Goal: Complete application form: Complete application form

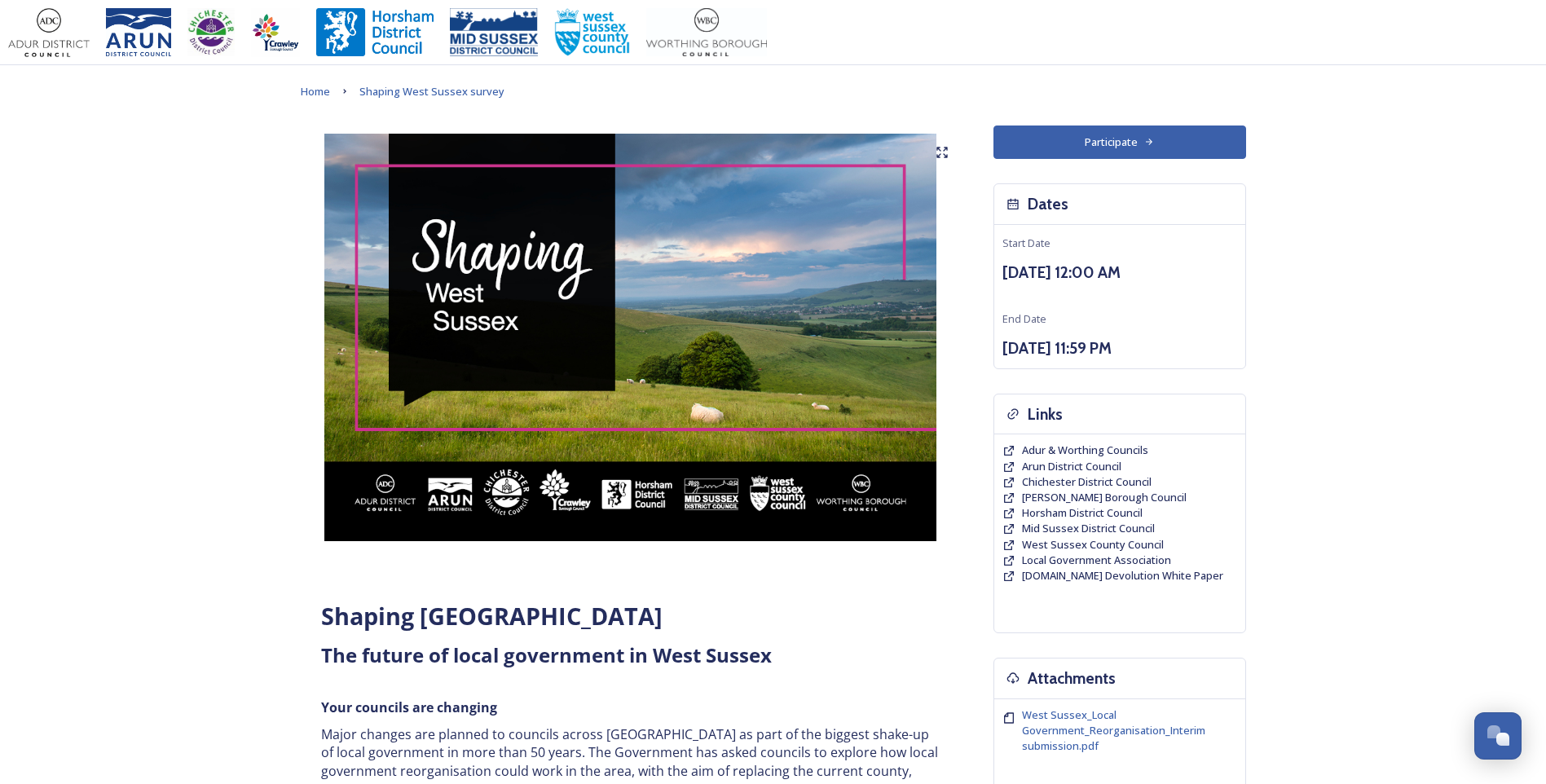
click at [1114, 137] on button "Participate" at bounding box center [1120, 142] width 253 height 33
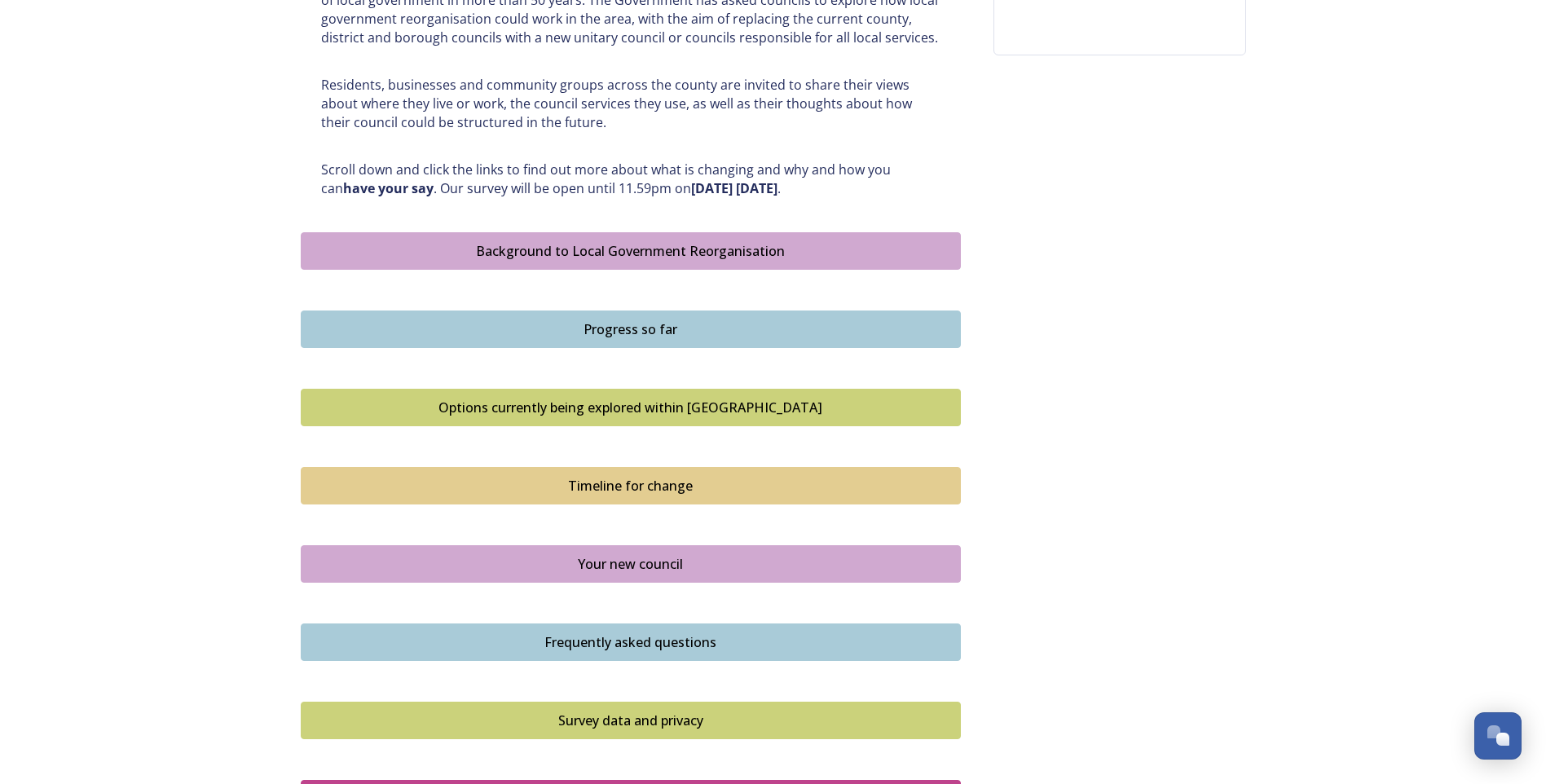
scroll to position [861, 0]
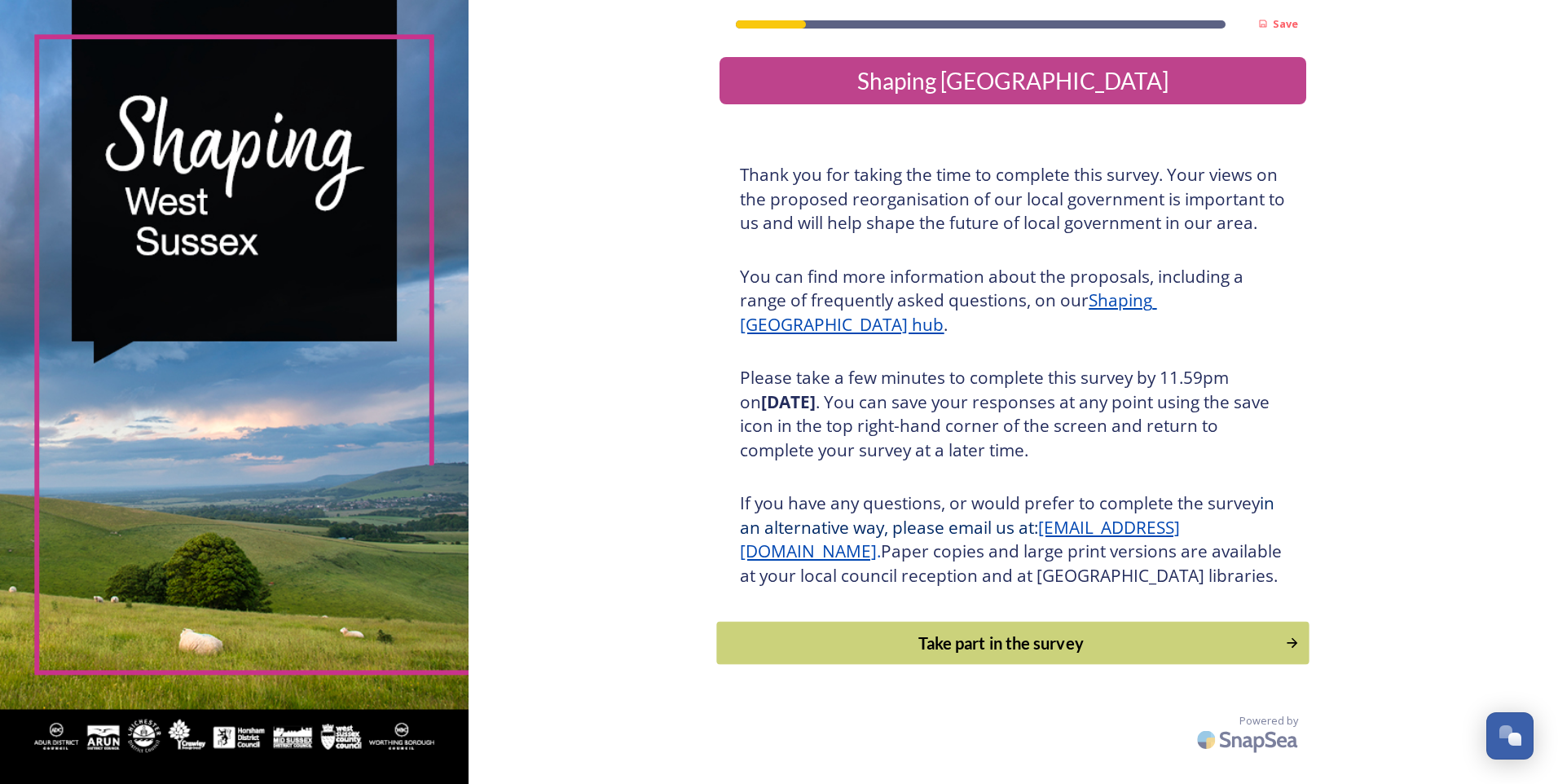
click at [1052, 665] on button "Take part in the survey" at bounding box center [1013, 643] width 592 height 43
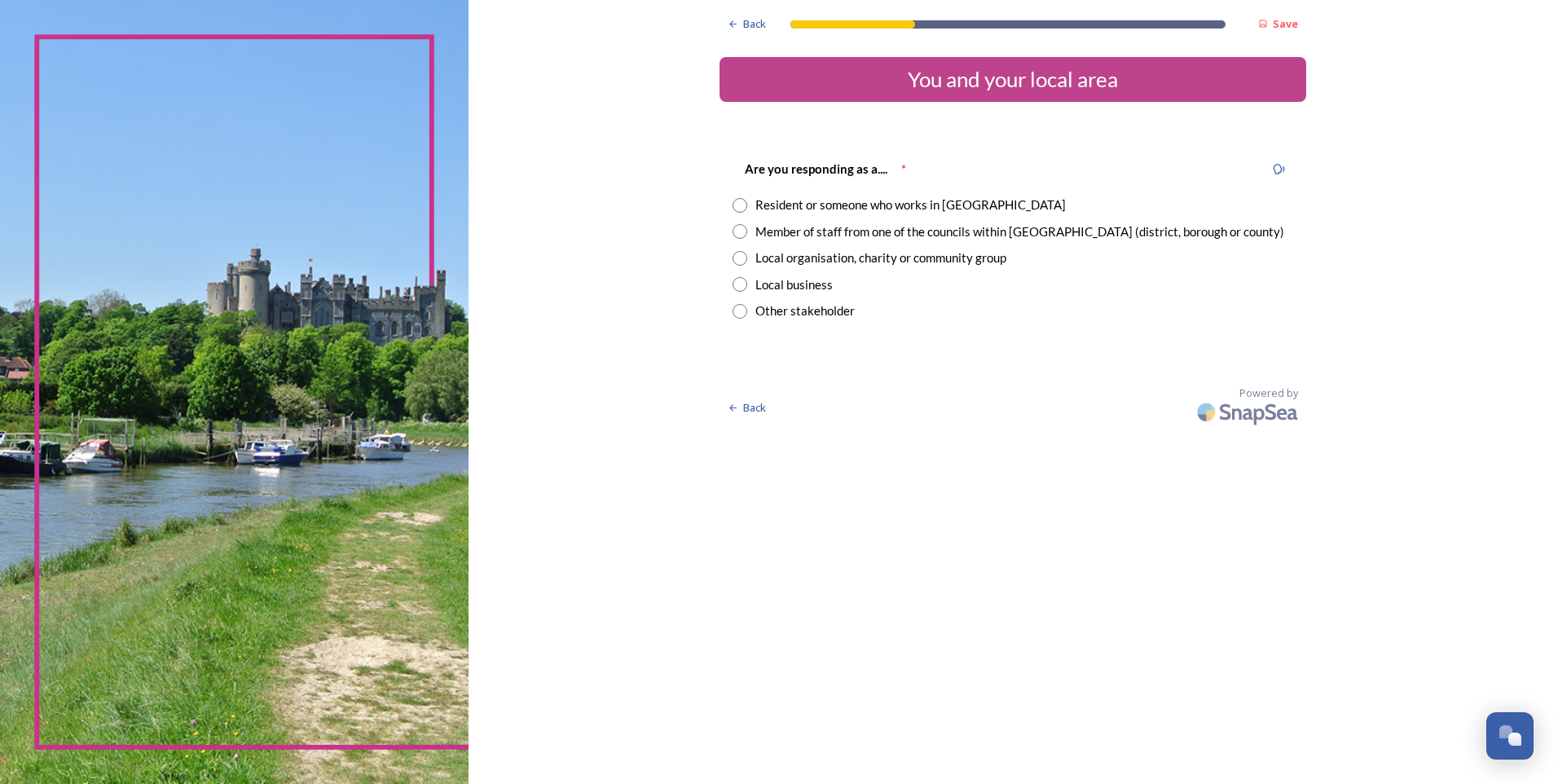
click at [740, 231] on input "radio" at bounding box center [740, 231] width 14 height 14
radio input "true"
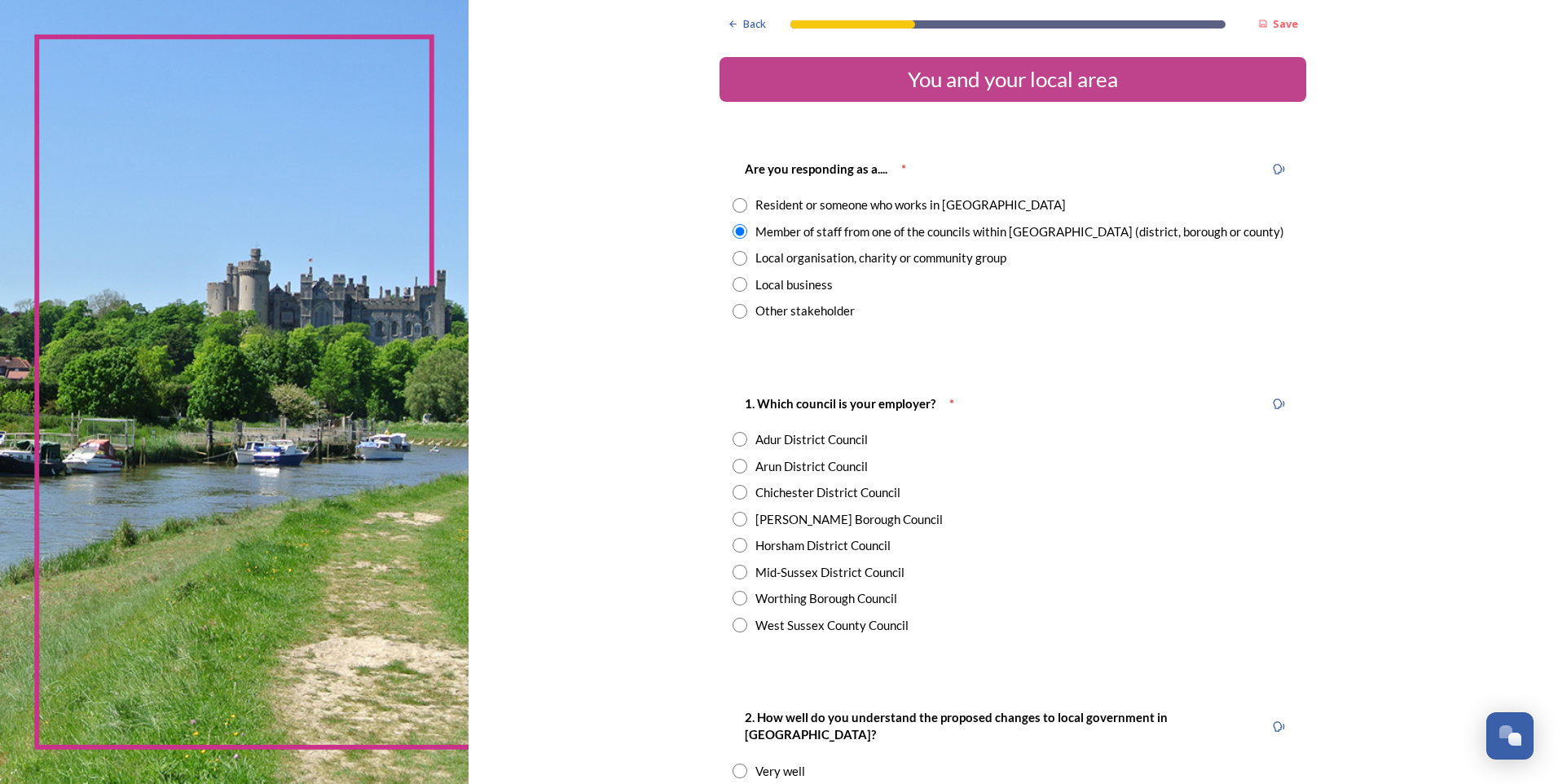
click at [738, 628] on input "radio" at bounding box center [740, 624] width 14 height 14
radio input "true"
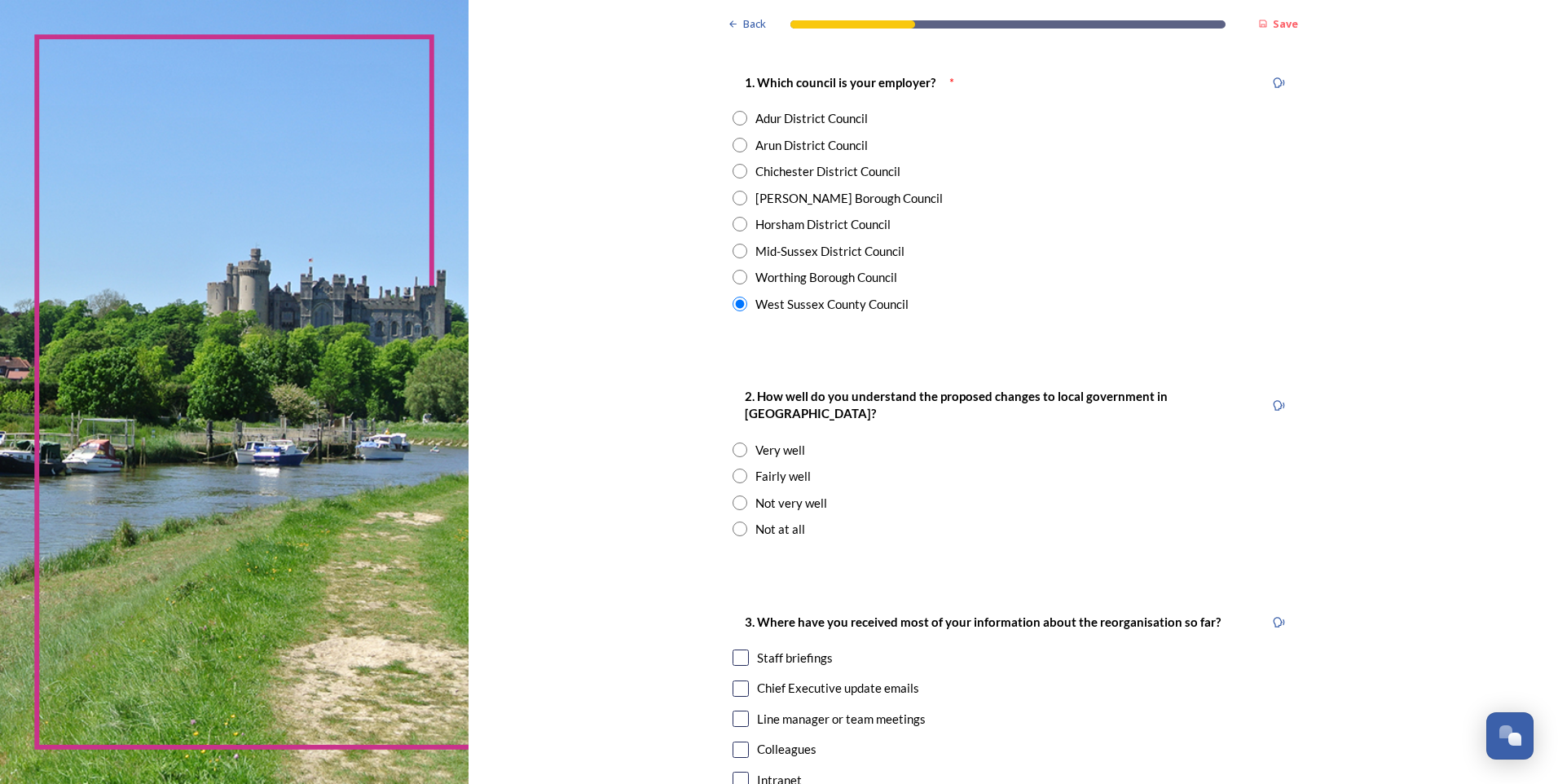
scroll to position [326, 0]
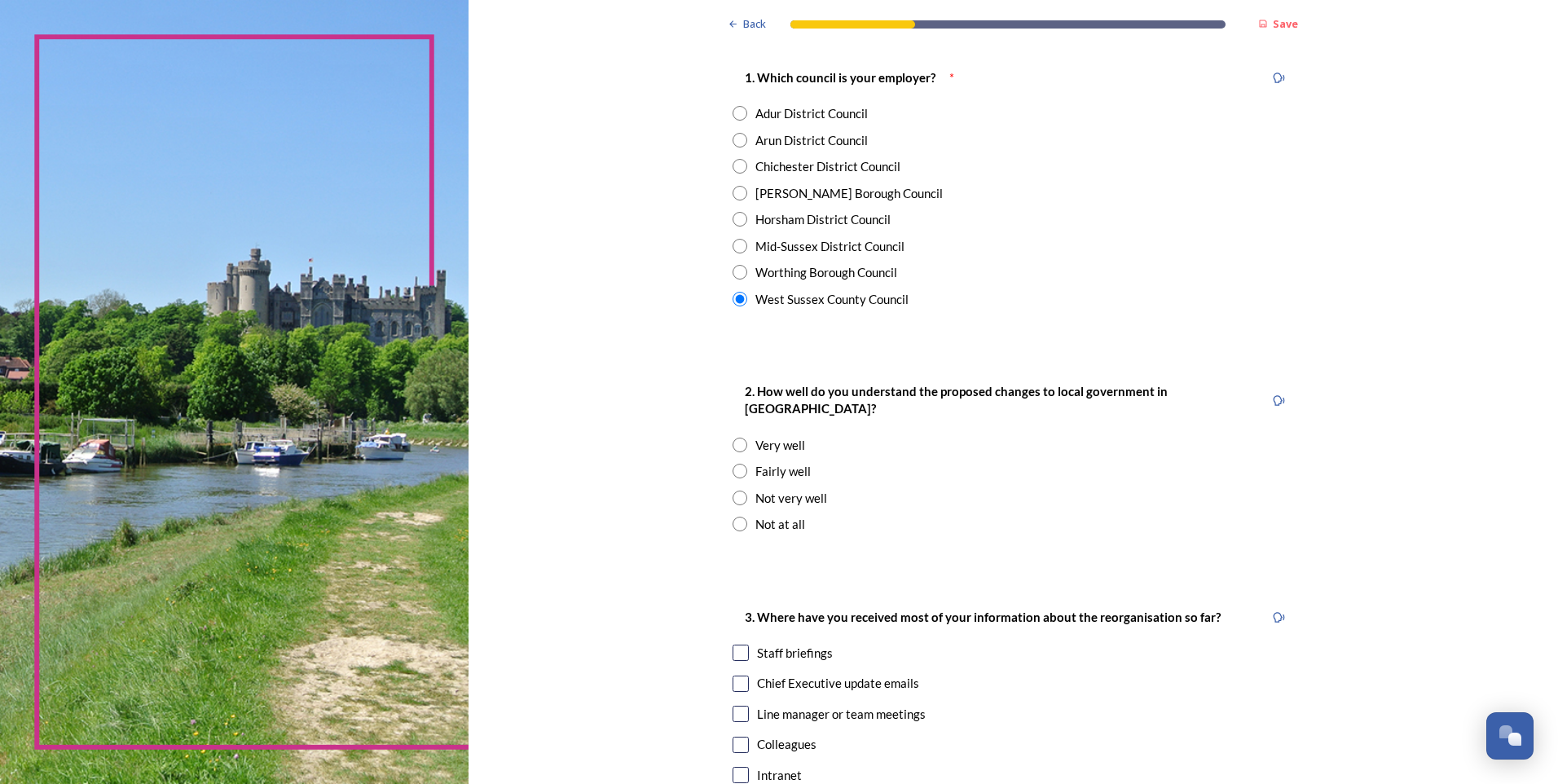
click at [732, 517] on input "radio" at bounding box center [740, 524] width 14 height 14
radio input "true"
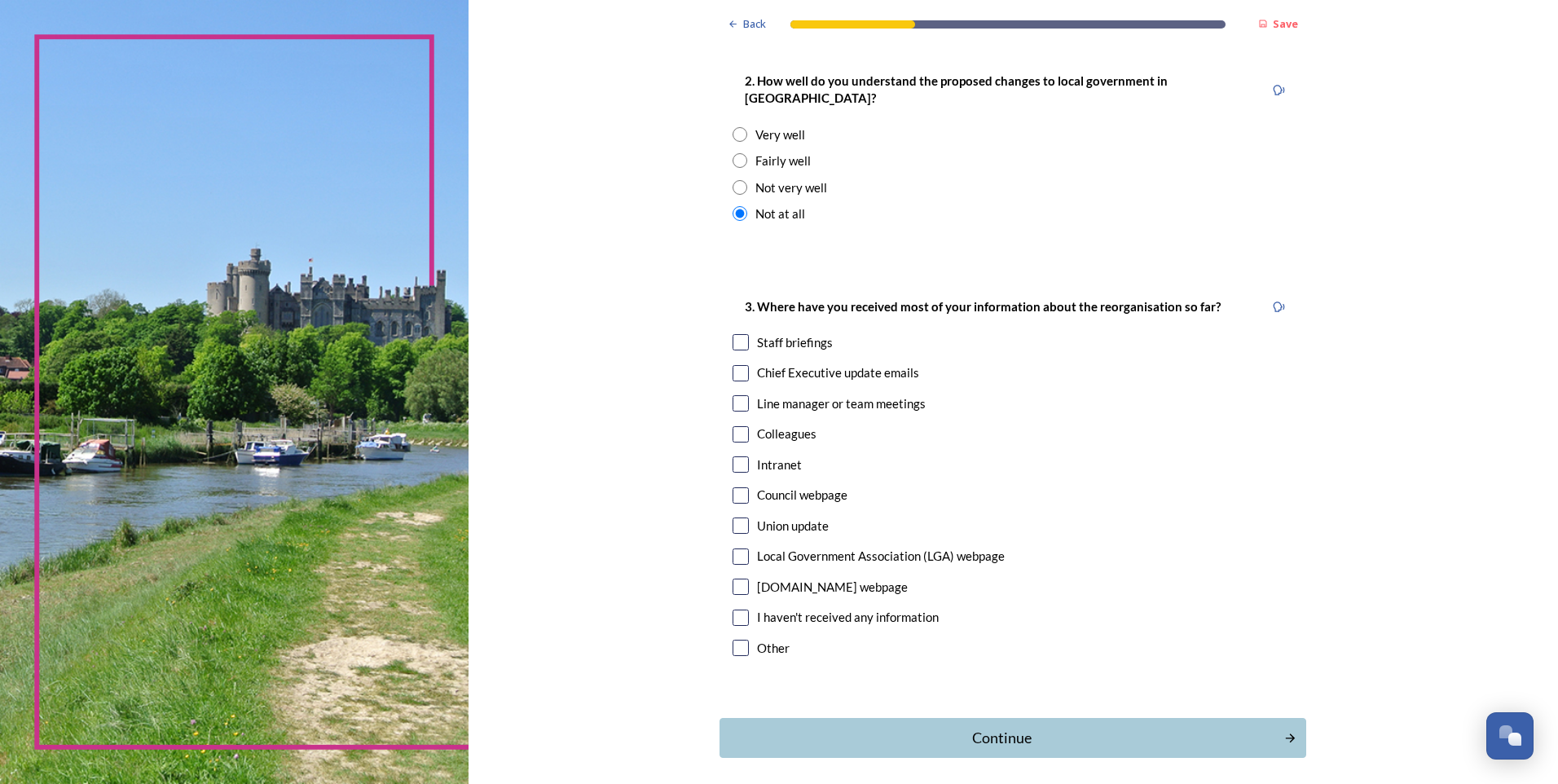
scroll to position [652, 0]
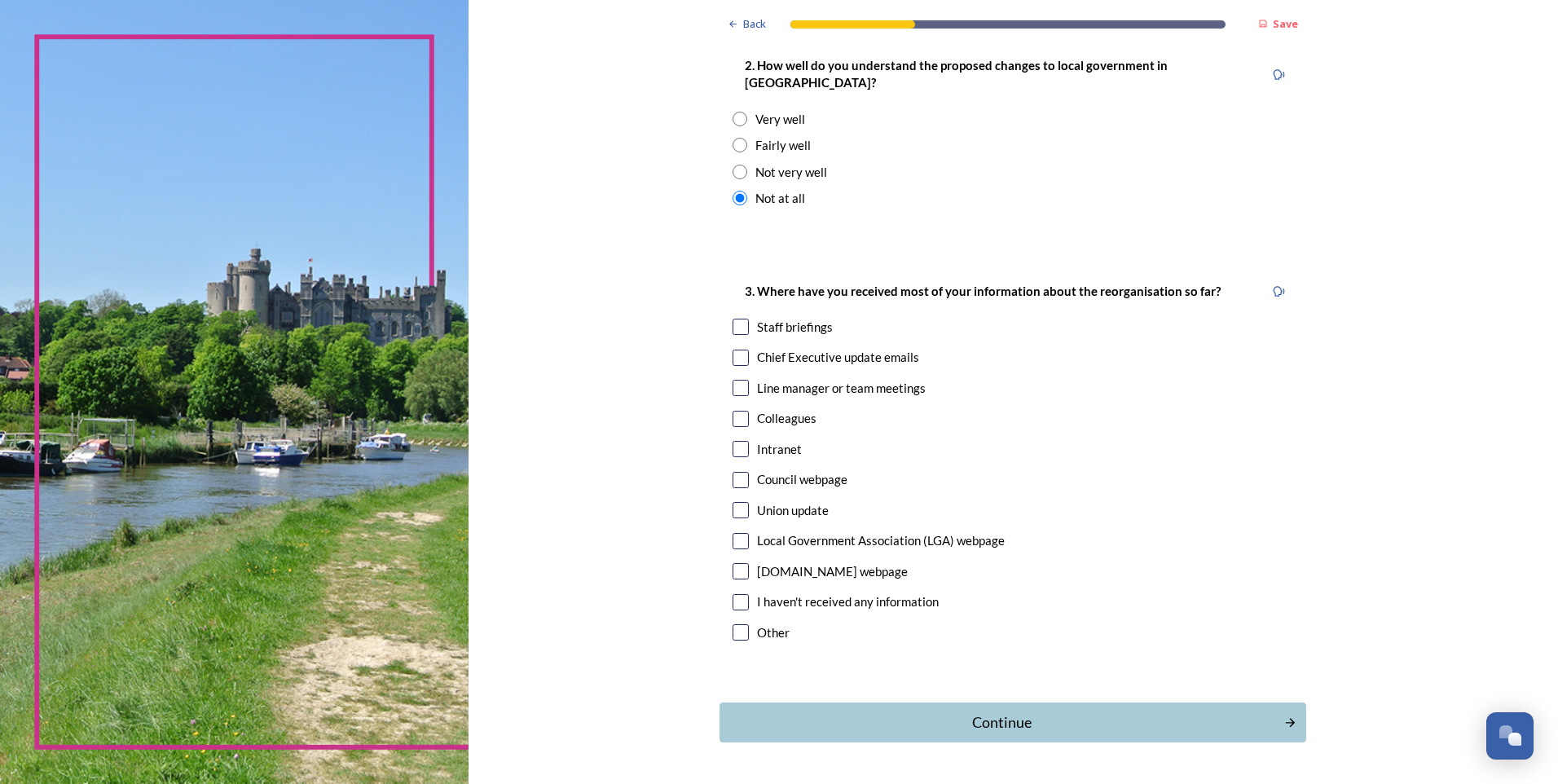
click at [740, 350] on input "checkbox" at bounding box center [740, 358] width 16 height 16
checkbox input "true"
click at [1044, 702] on button "Continue" at bounding box center [1013, 722] width 592 height 40
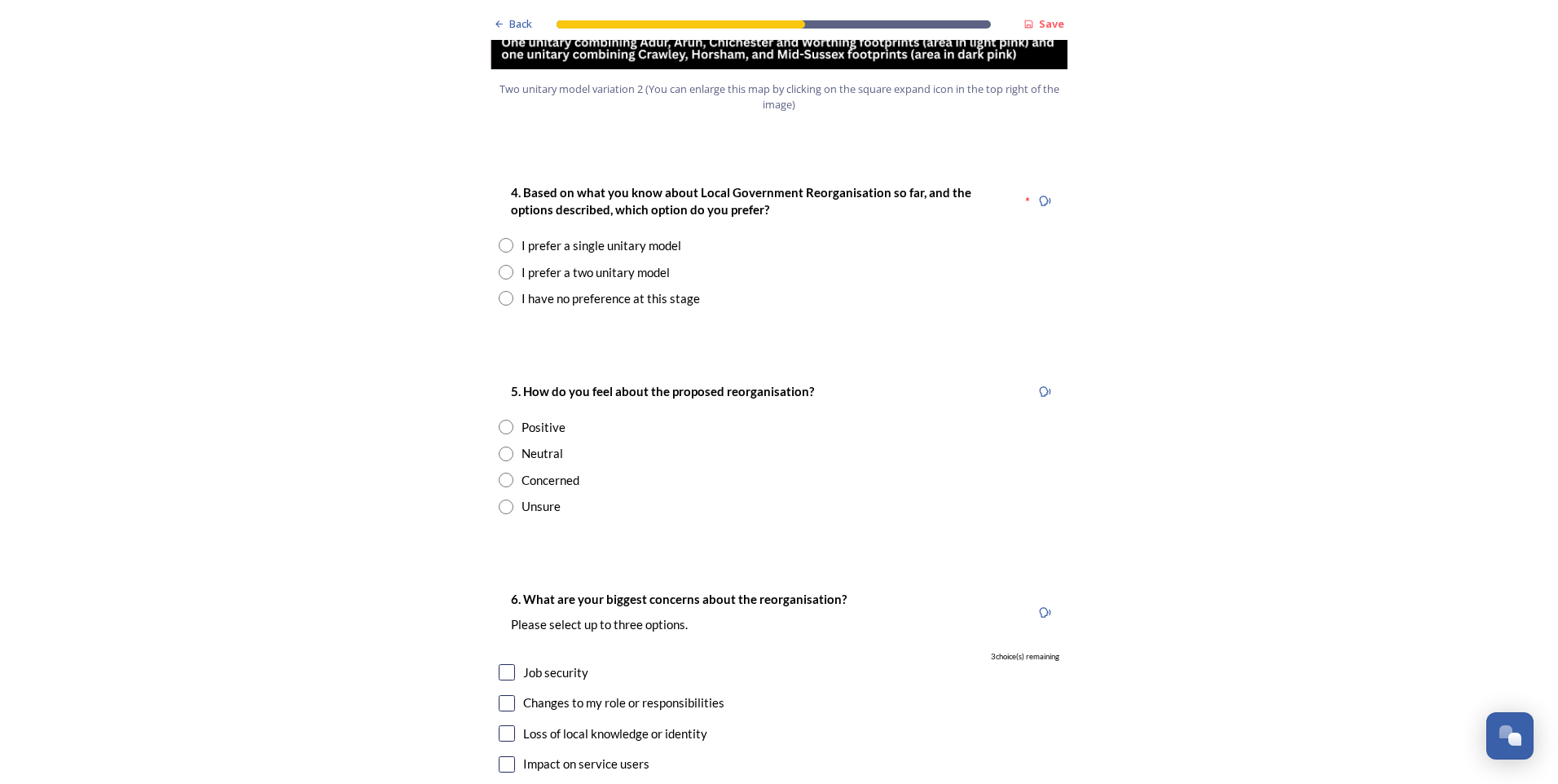
scroll to position [2063, 0]
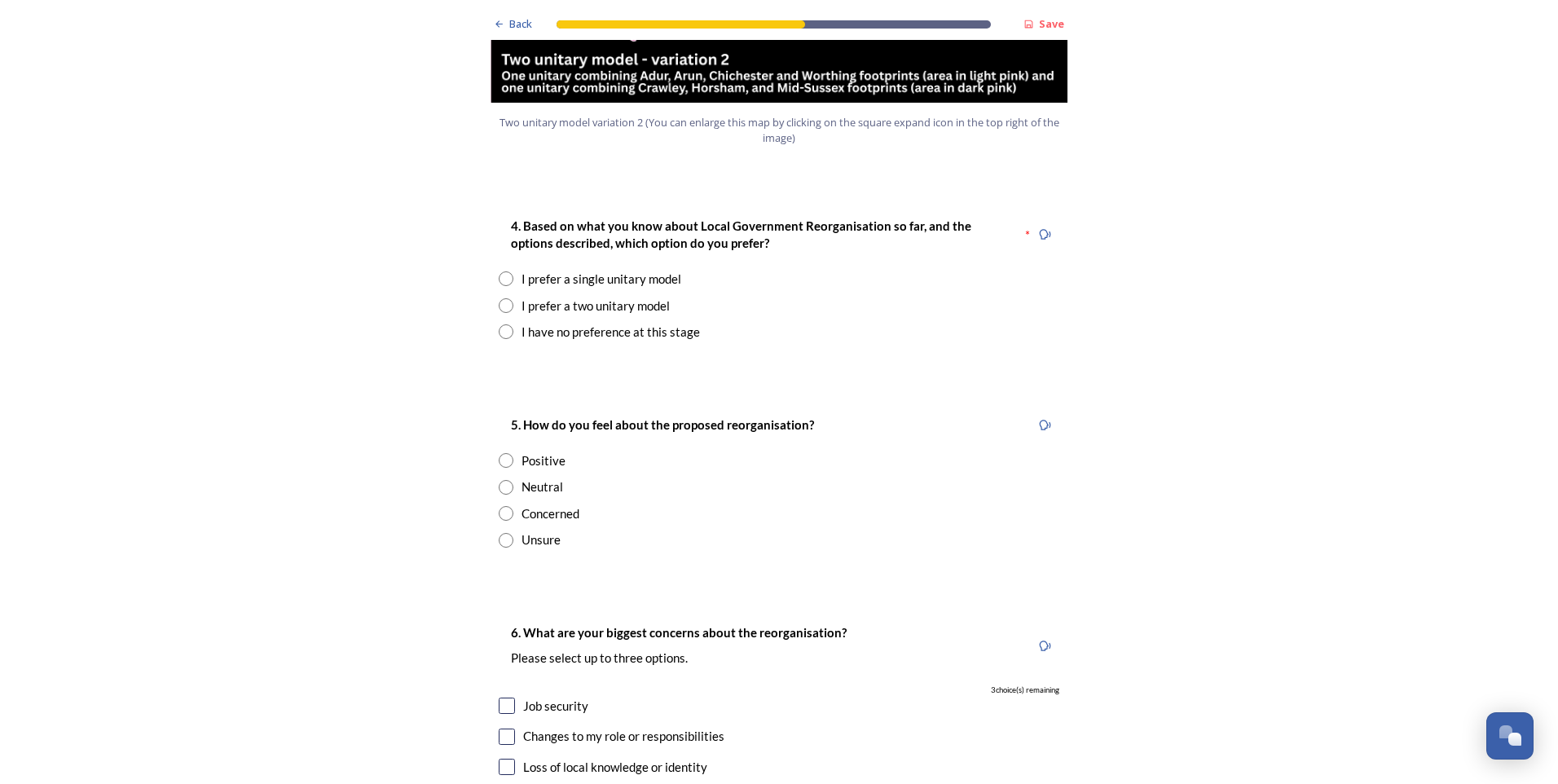
click at [502, 271] on input "radio" at bounding box center [506, 278] width 14 height 14
radio input "true"
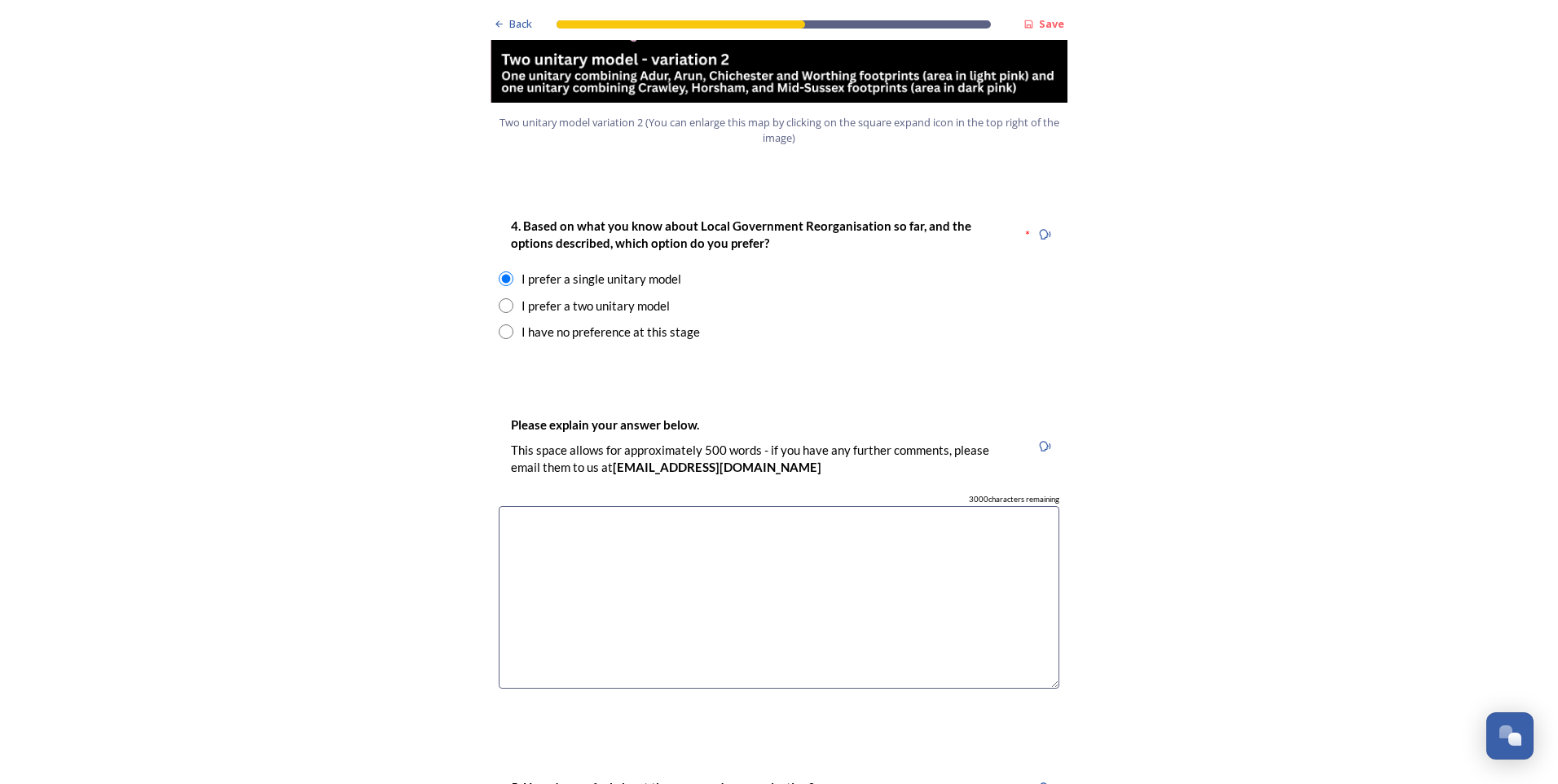
click at [499, 324] on input "radio" at bounding box center [506, 331] width 14 height 14
radio input "true"
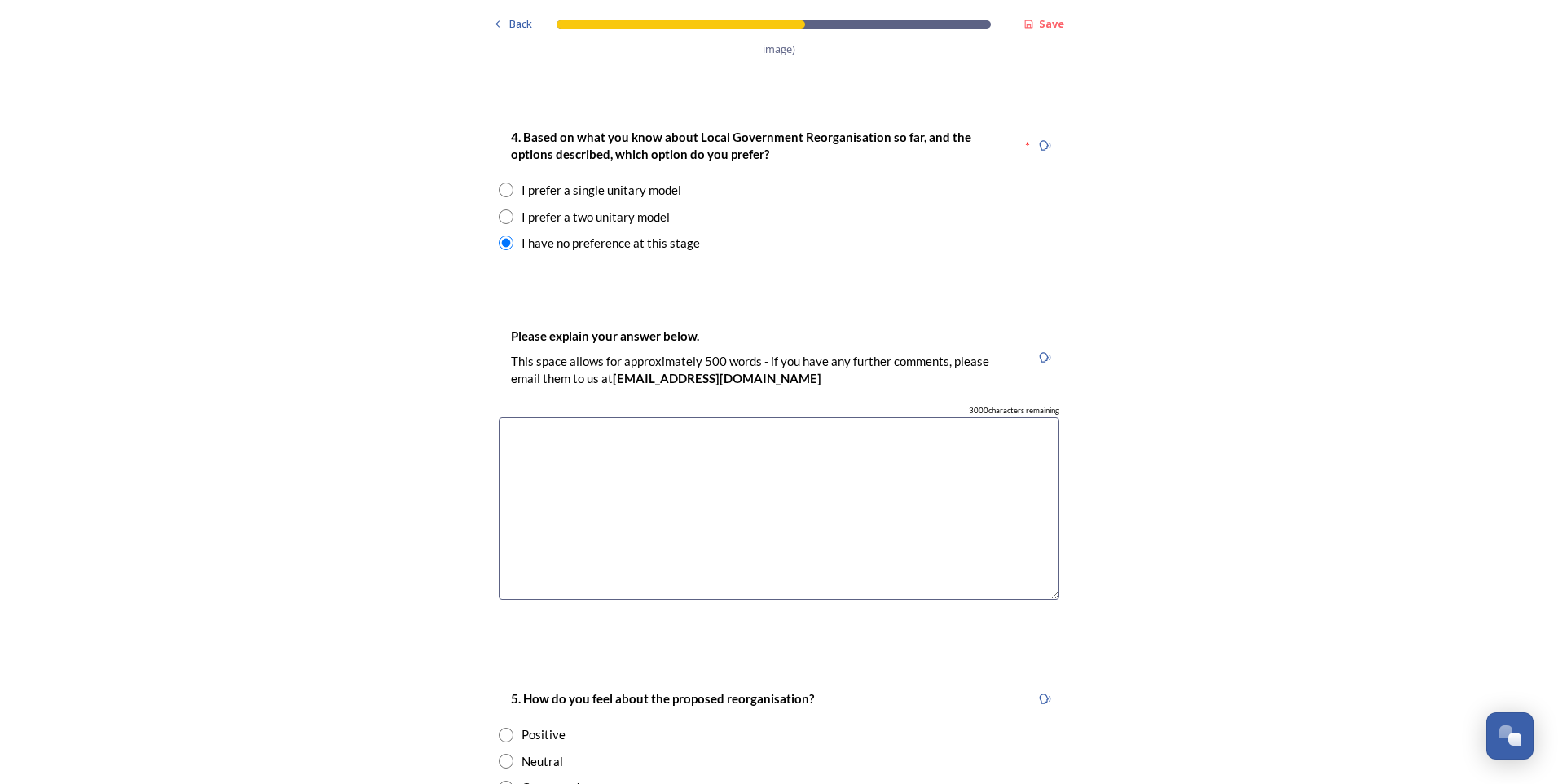
scroll to position [2498, 0]
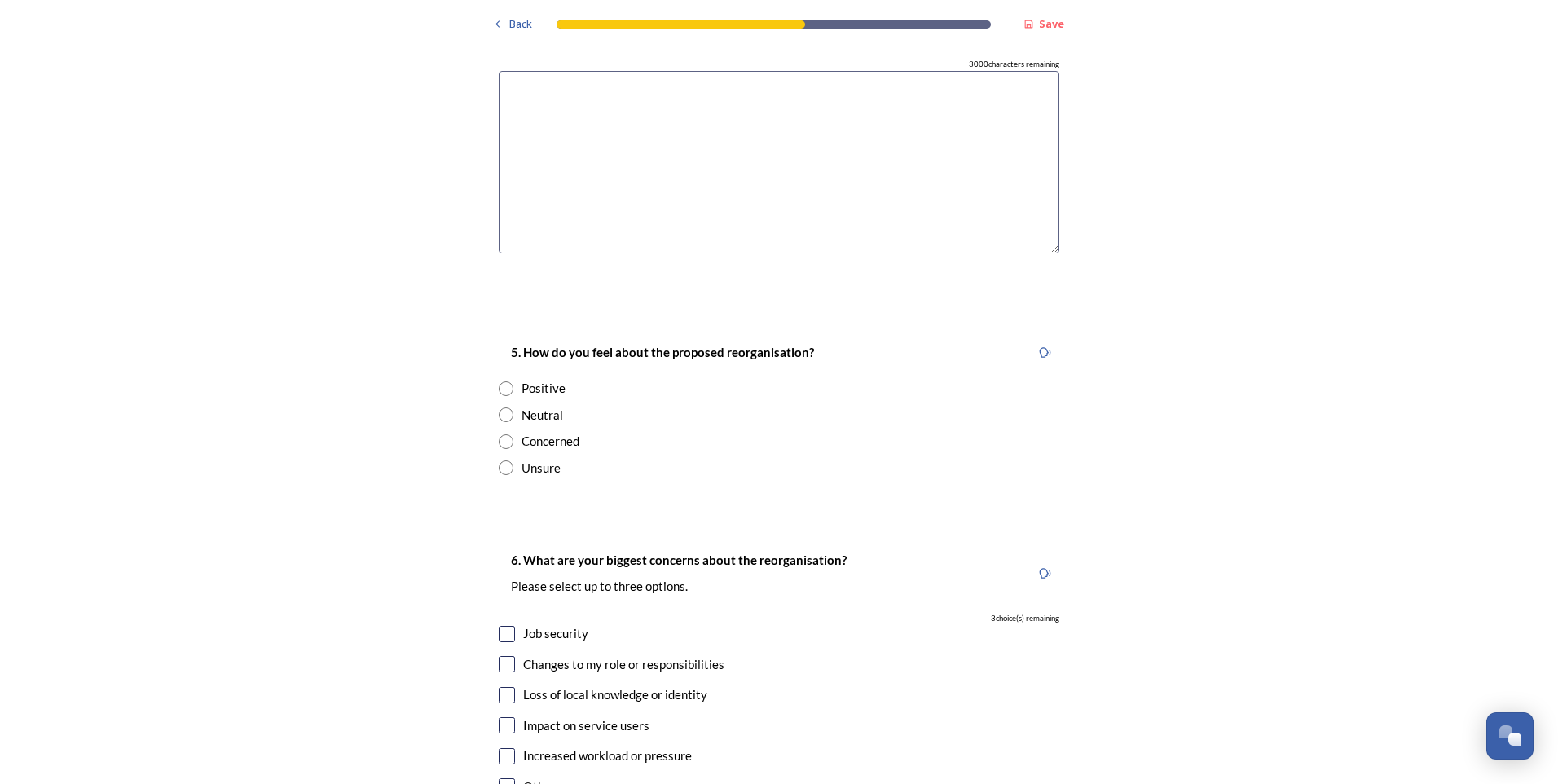
click at [499, 460] on input "radio" at bounding box center [506, 467] width 14 height 14
radio input "true"
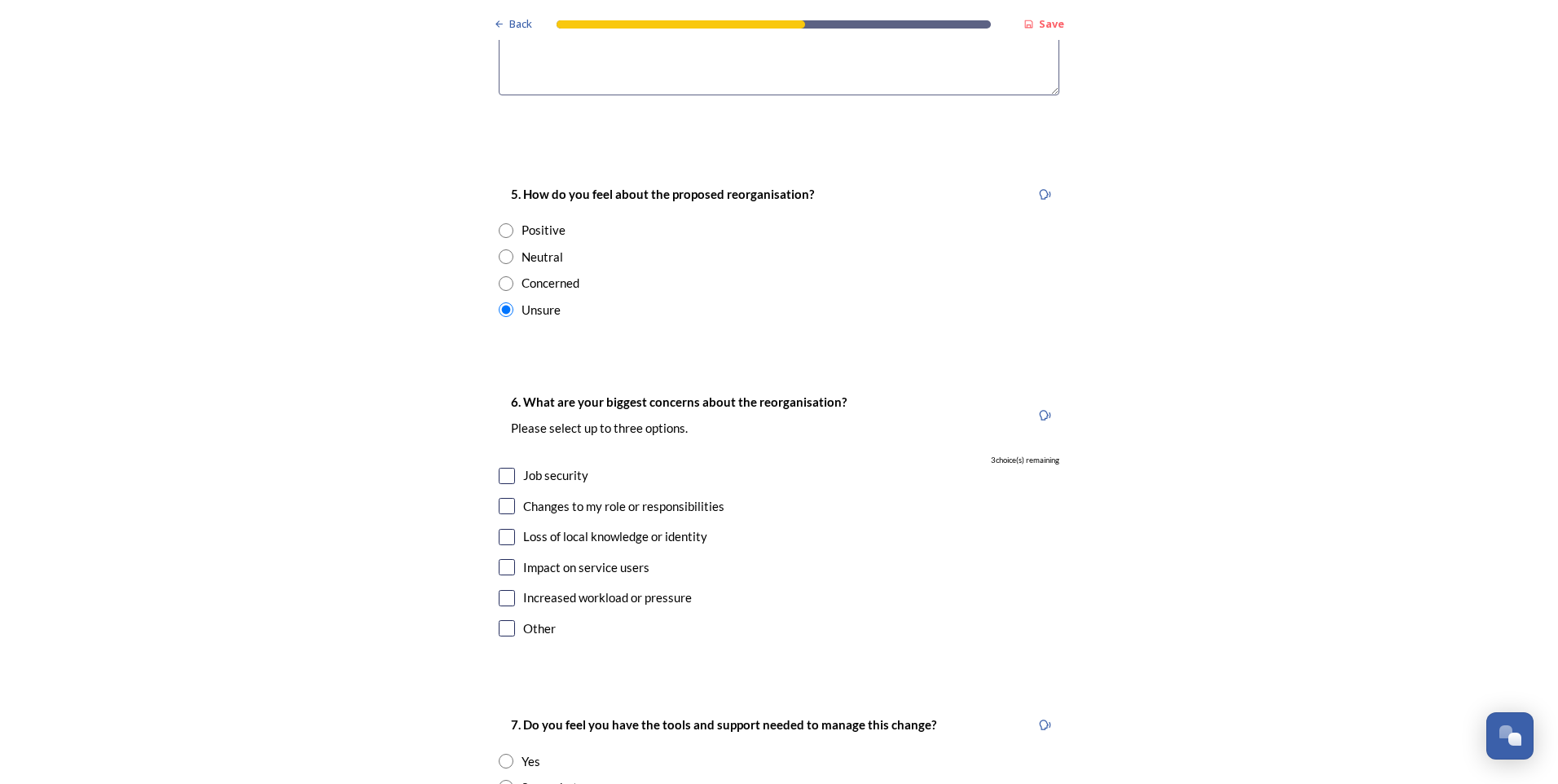
scroll to position [2715, 0]
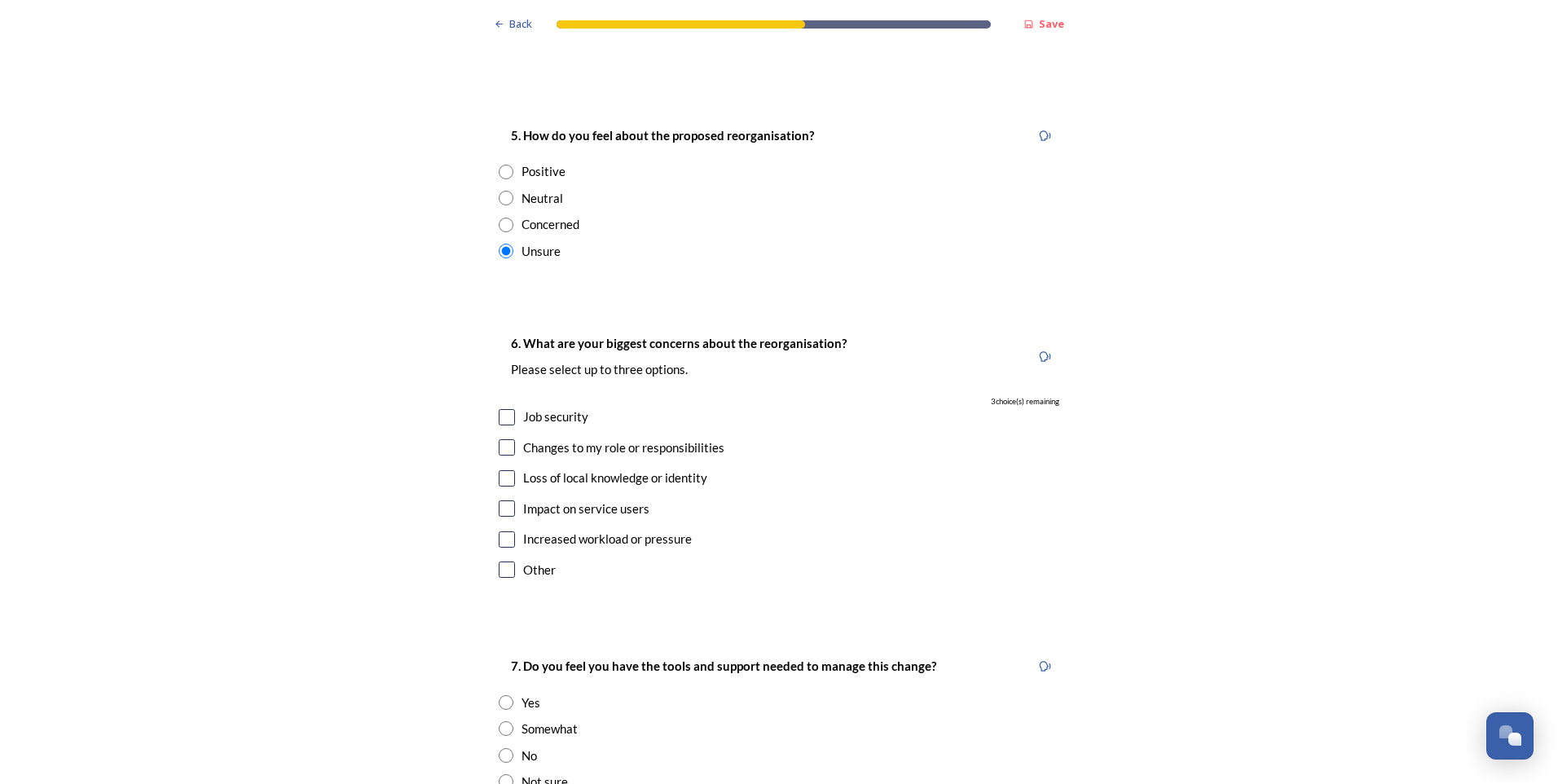
click at [499, 440] on input "checkbox" at bounding box center [507, 448] width 16 height 16
checkbox input "true"
click at [503, 409] on input "checkbox" at bounding box center [507, 417] width 16 height 16
checkbox input "true"
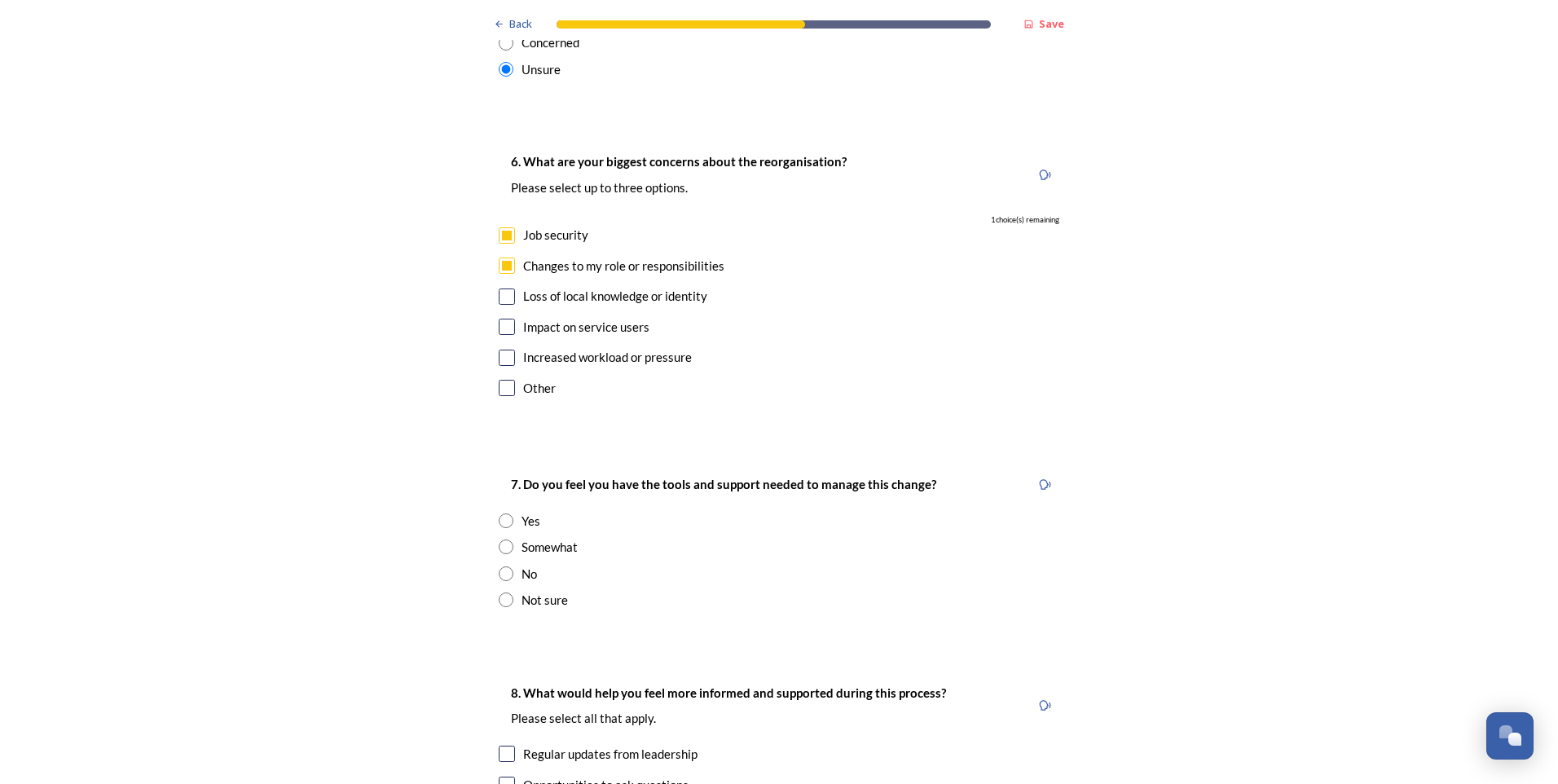
scroll to position [2932, 0]
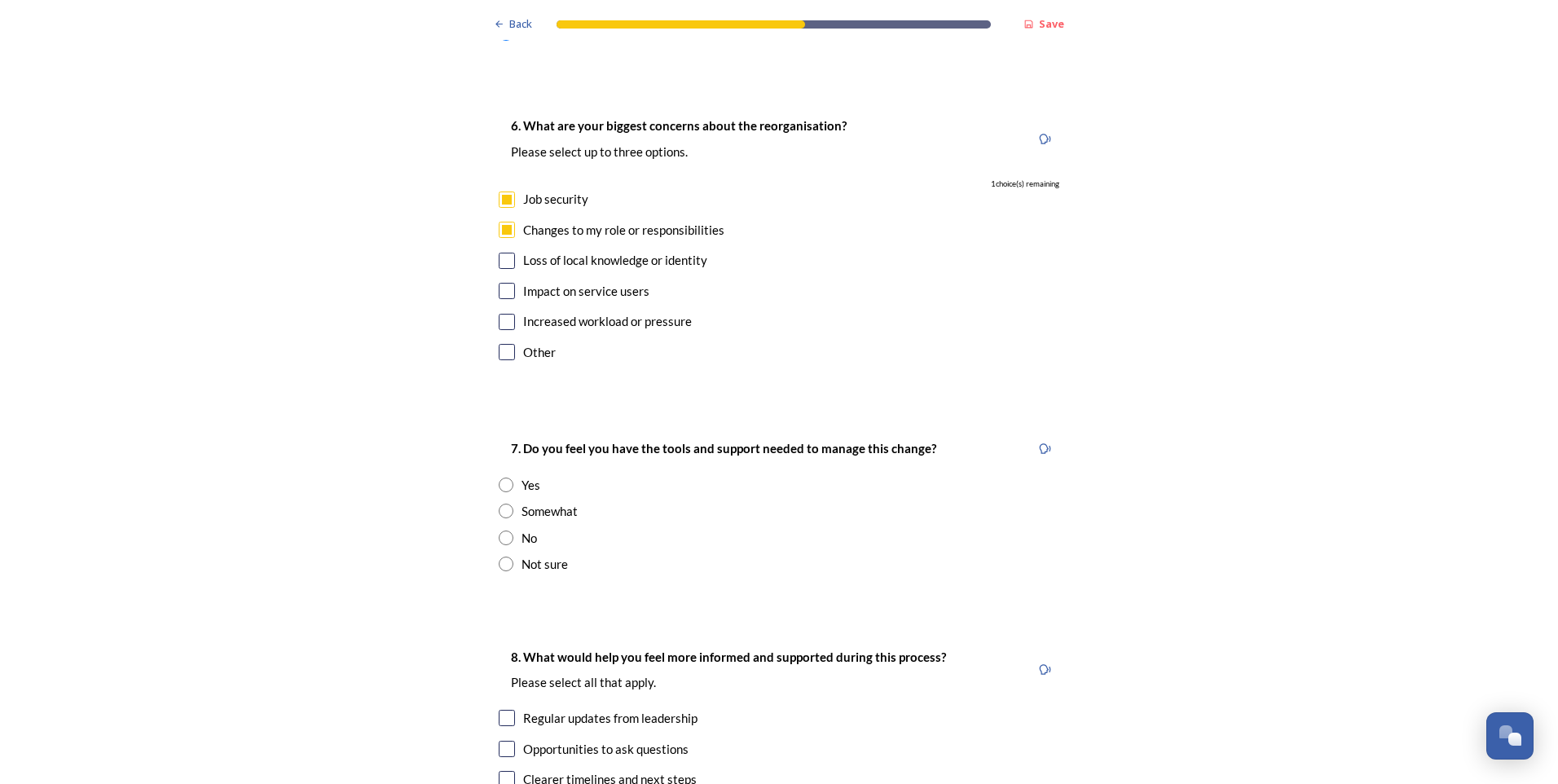
click at [501, 503] on input "radio" at bounding box center [506, 510] width 14 height 14
radio input "true"
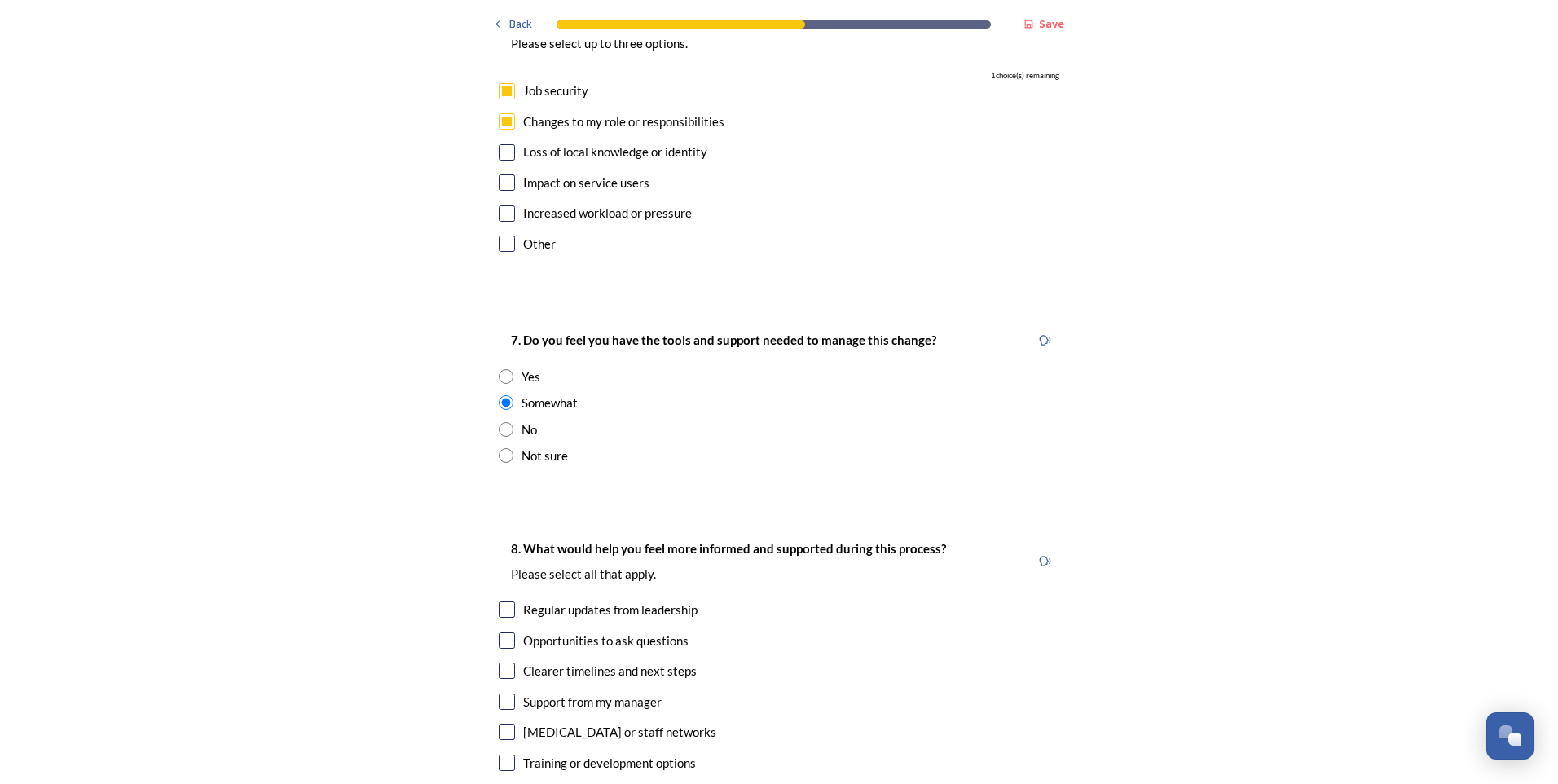
scroll to position [3150, 0]
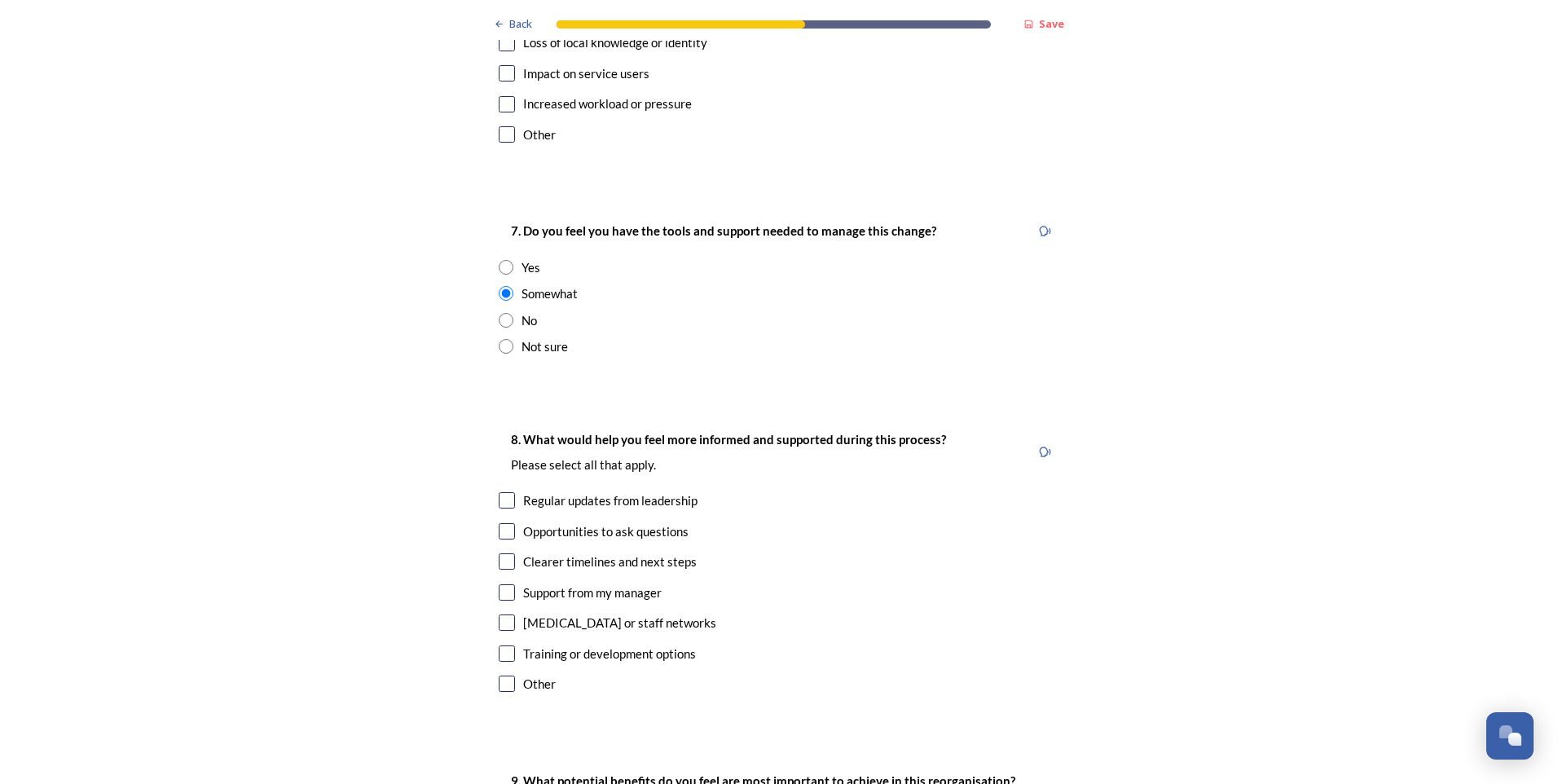
click at [499, 339] on input "radio" at bounding box center [506, 346] width 14 height 14
radio input "true"
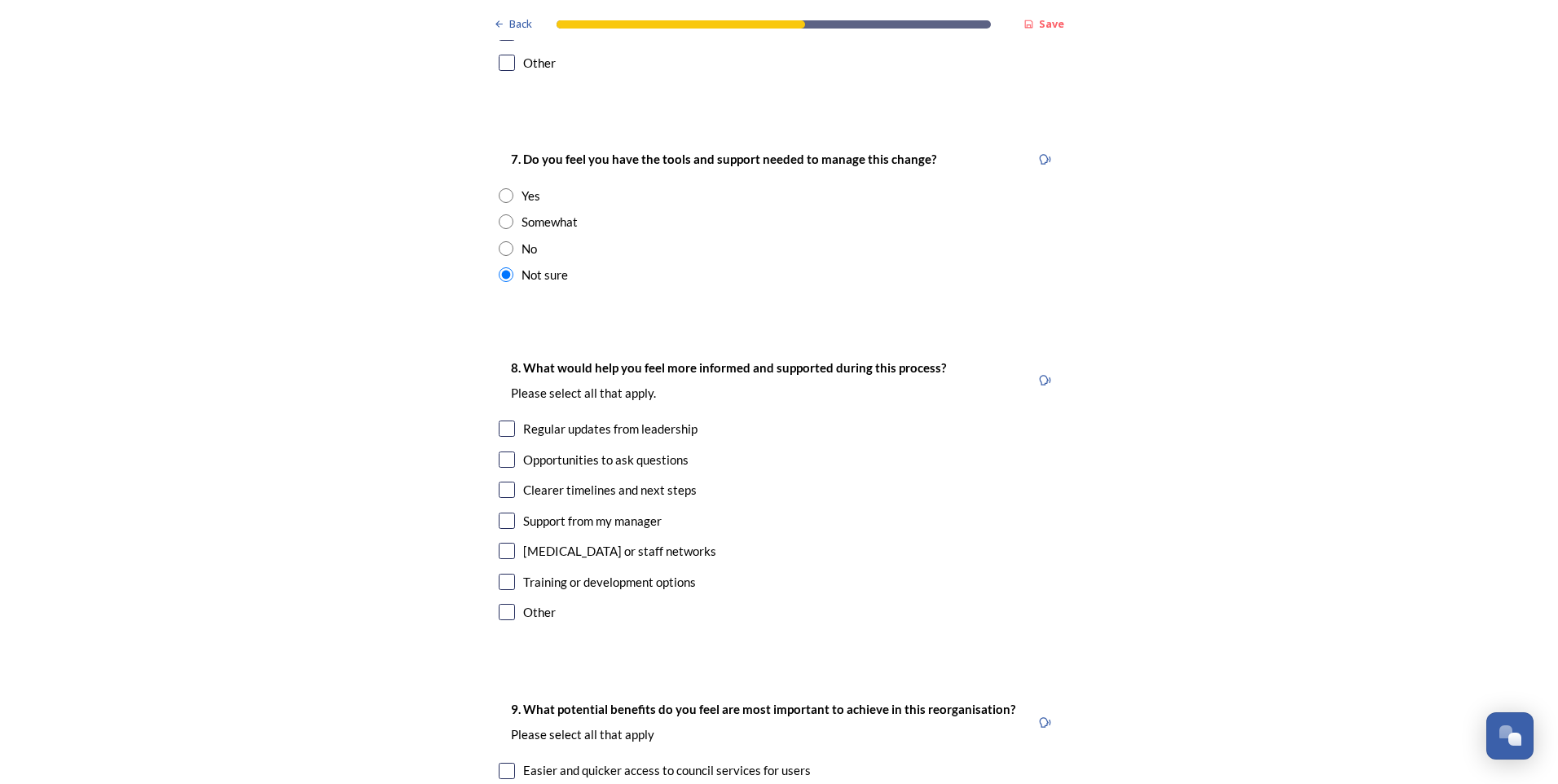
scroll to position [3259, 0]
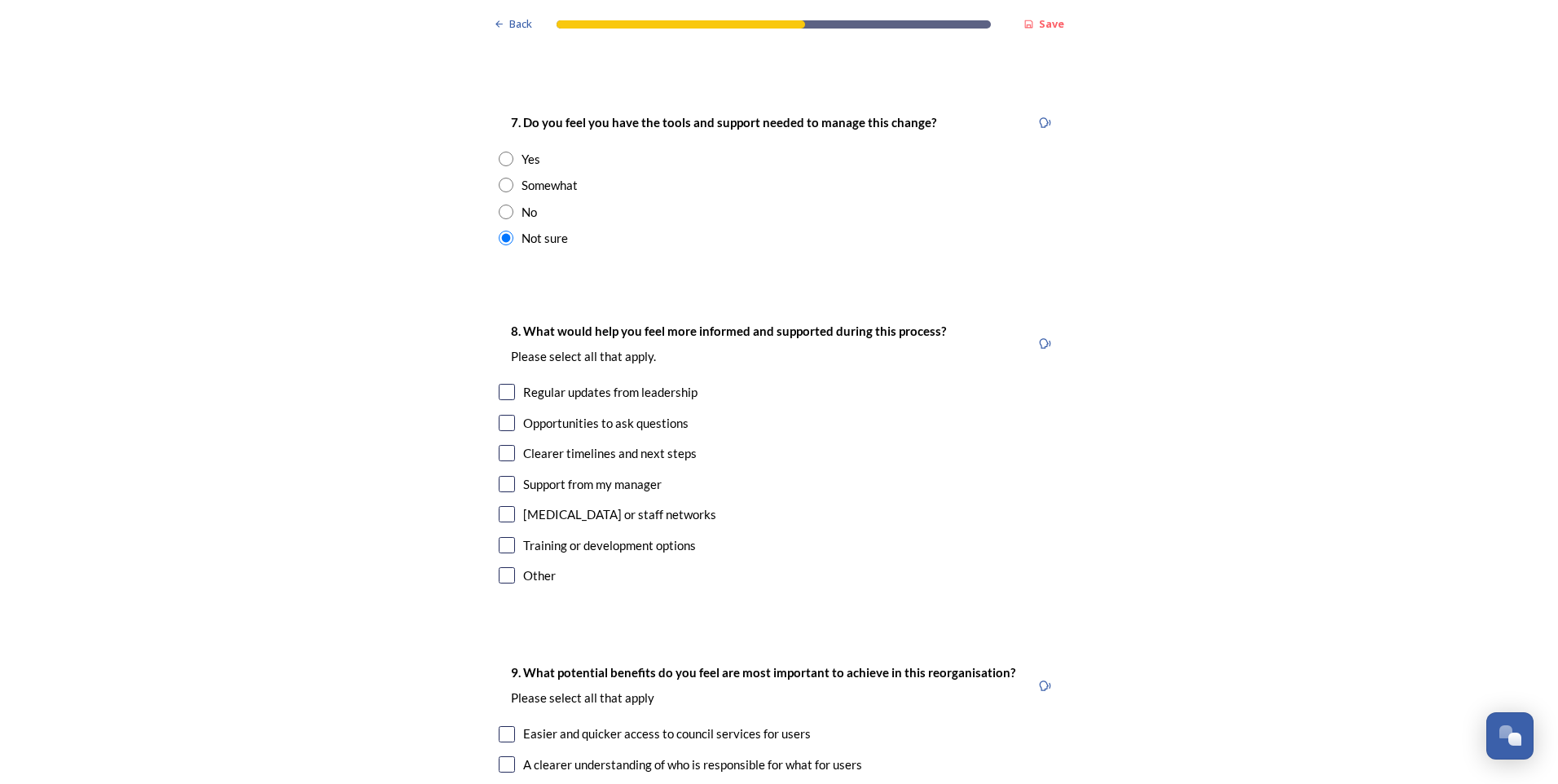
click at [503, 384] on input "checkbox" at bounding box center [507, 392] width 16 height 16
checkbox input "true"
click at [502, 445] on input "checkbox" at bounding box center [507, 453] width 16 height 16
checkbox input "true"
click at [499, 475] on input "checkbox" at bounding box center [507, 483] width 16 height 16
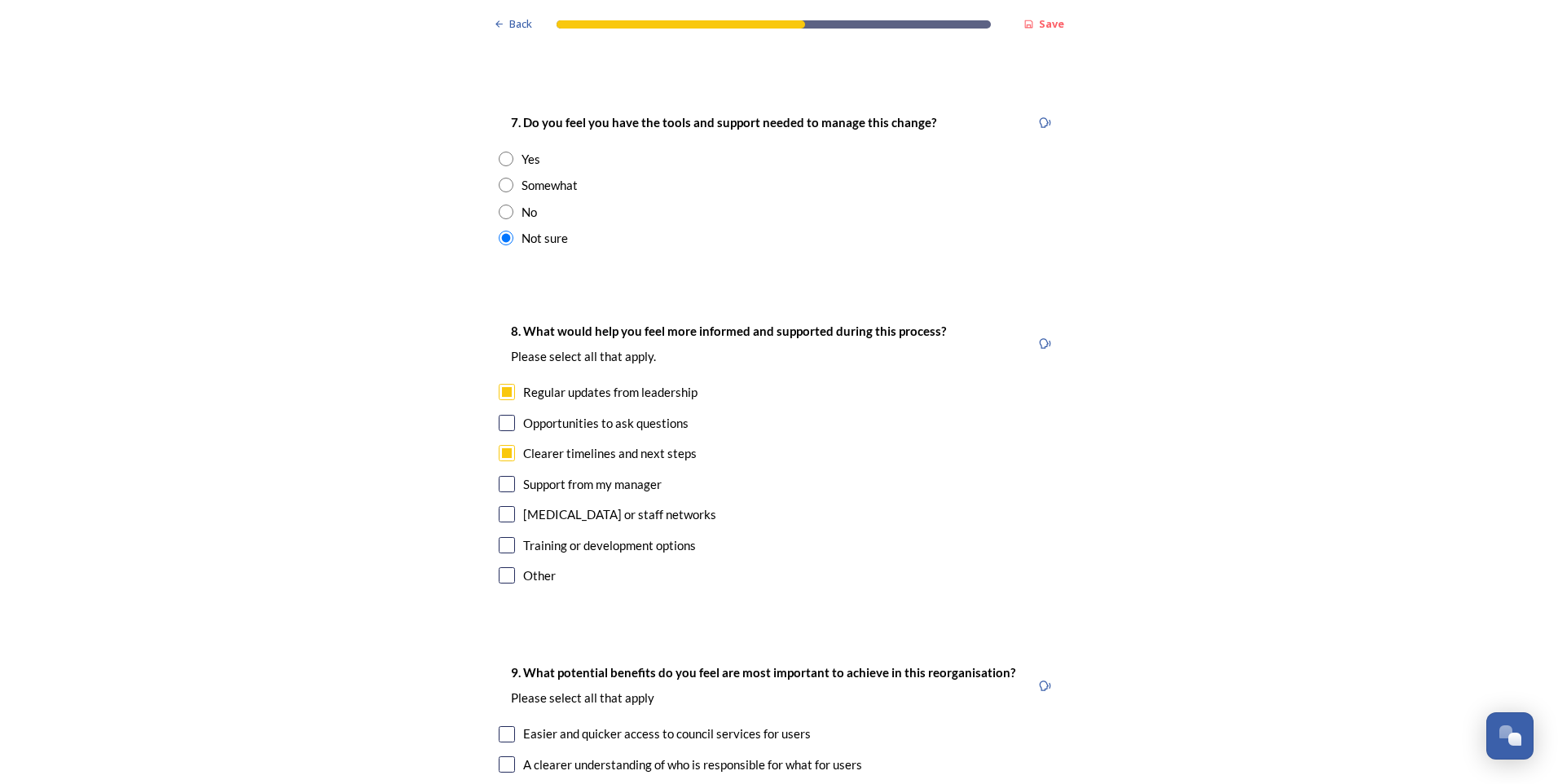
checkbox input "true"
click at [499, 536] on input "checkbox" at bounding box center [507, 544] width 16 height 16
checkbox input "false"
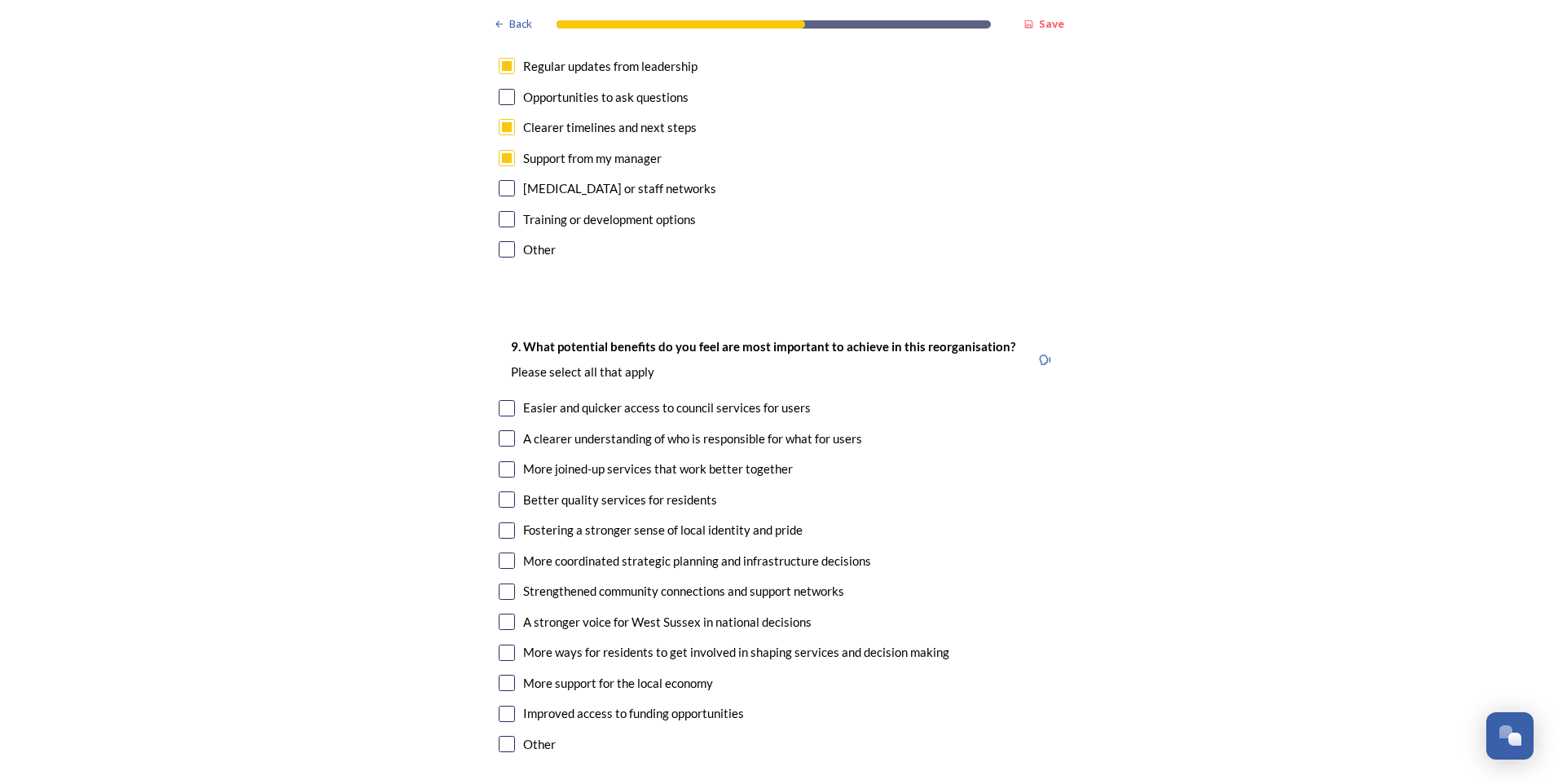
scroll to position [3693, 0]
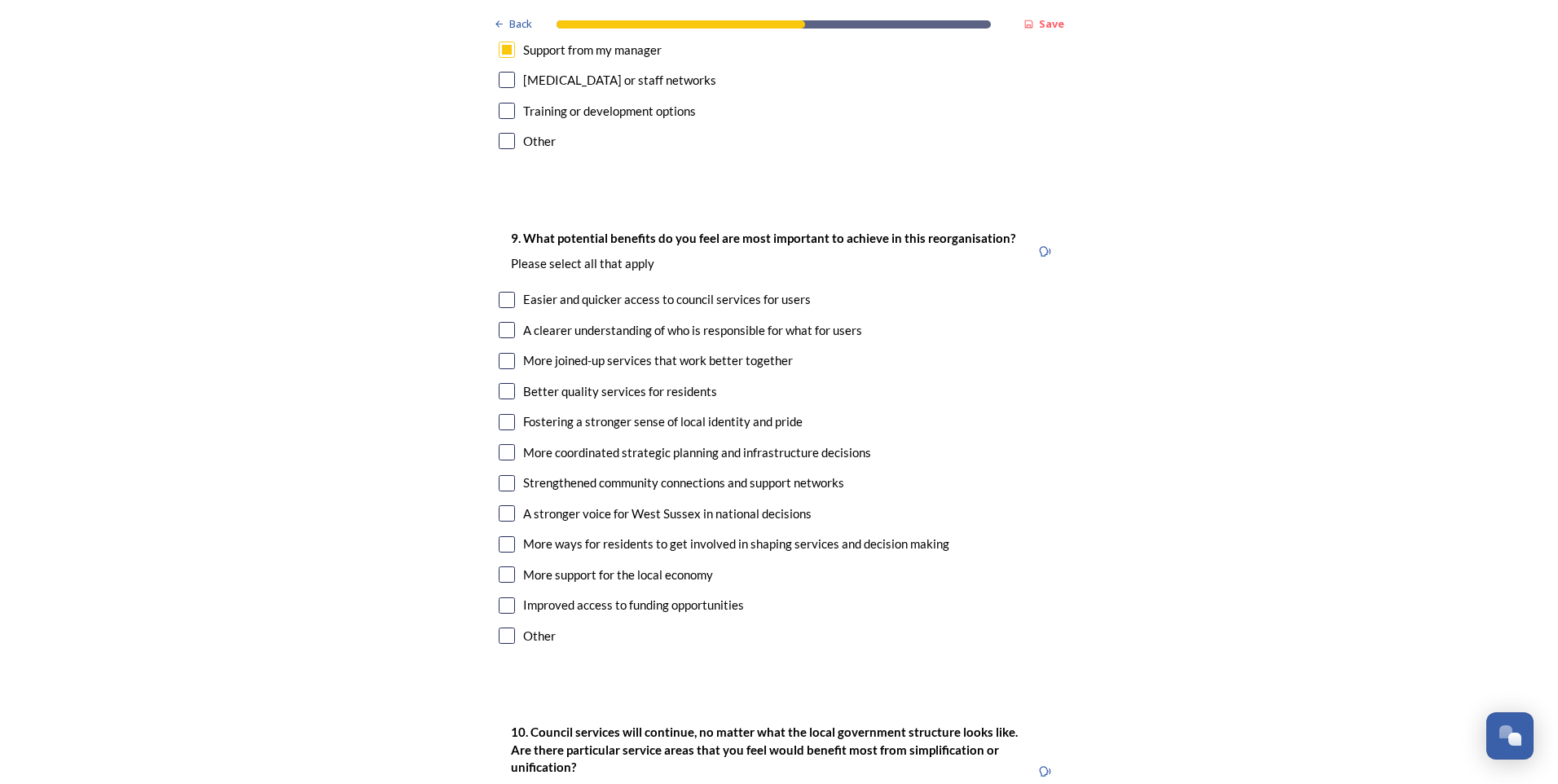
click at [499, 292] on input "checkbox" at bounding box center [507, 300] width 16 height 16
checkbox input "true"
click at [502, 322] on input "checkbox" at bounding box center [507, 330] width 16 height 16
checkbox input "true"
click at [499, 353] on input "checkbox" at bounding box center [507, 361] width 16 height 16
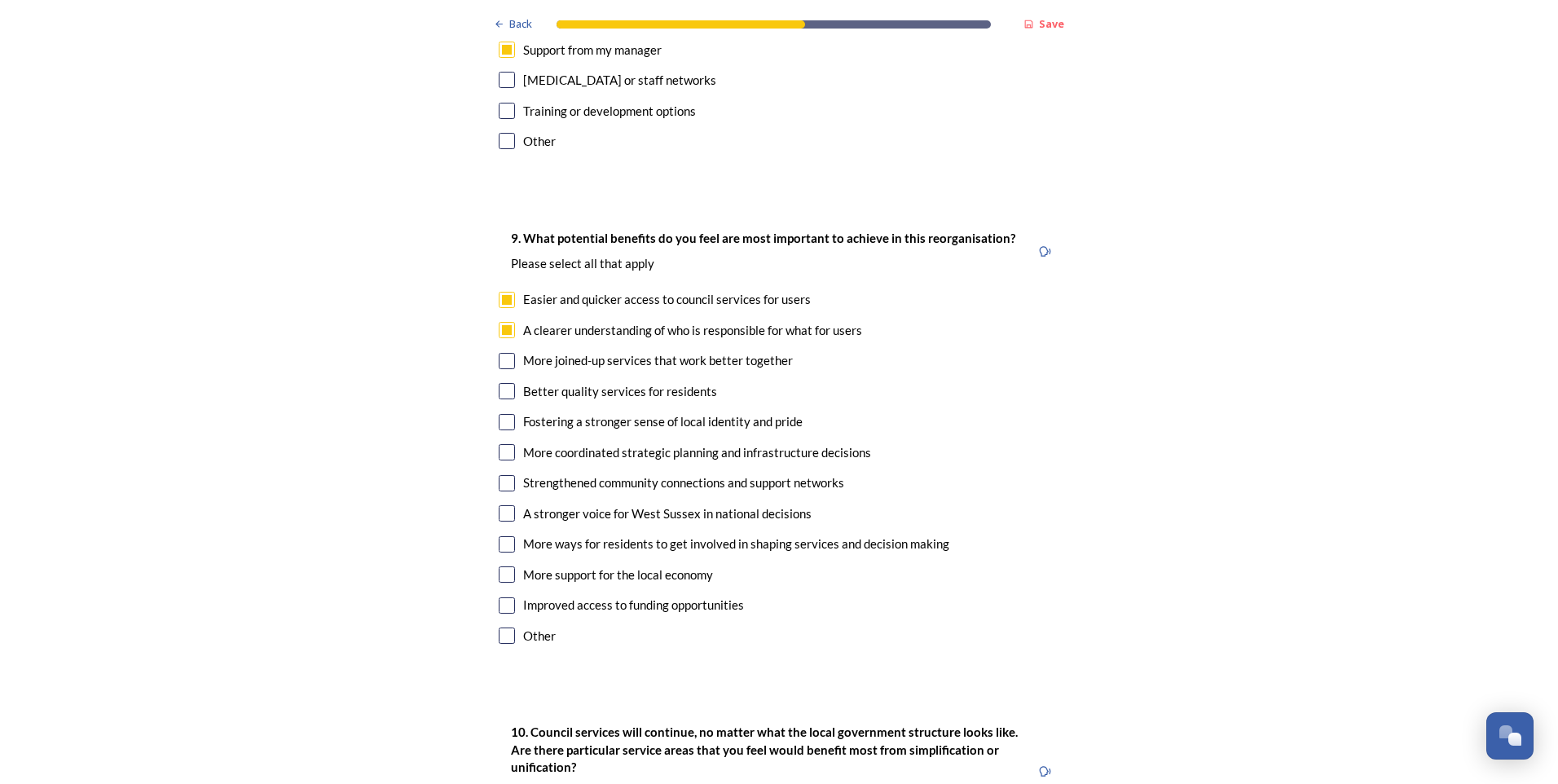
checkbox input "true"
click at [497, 359] on div "9. What potential benefits do you feel are most important to achieve in this re…" at bounding box center [779, 439] width 587 height 454
click at [502, 383] on input "checkbox" at bounding box center [507, 391] width 16 height 16
checkbox input "true"
click at [504, 414] on input "checkbox" at bounding box center [507, 422] width 16 height 16
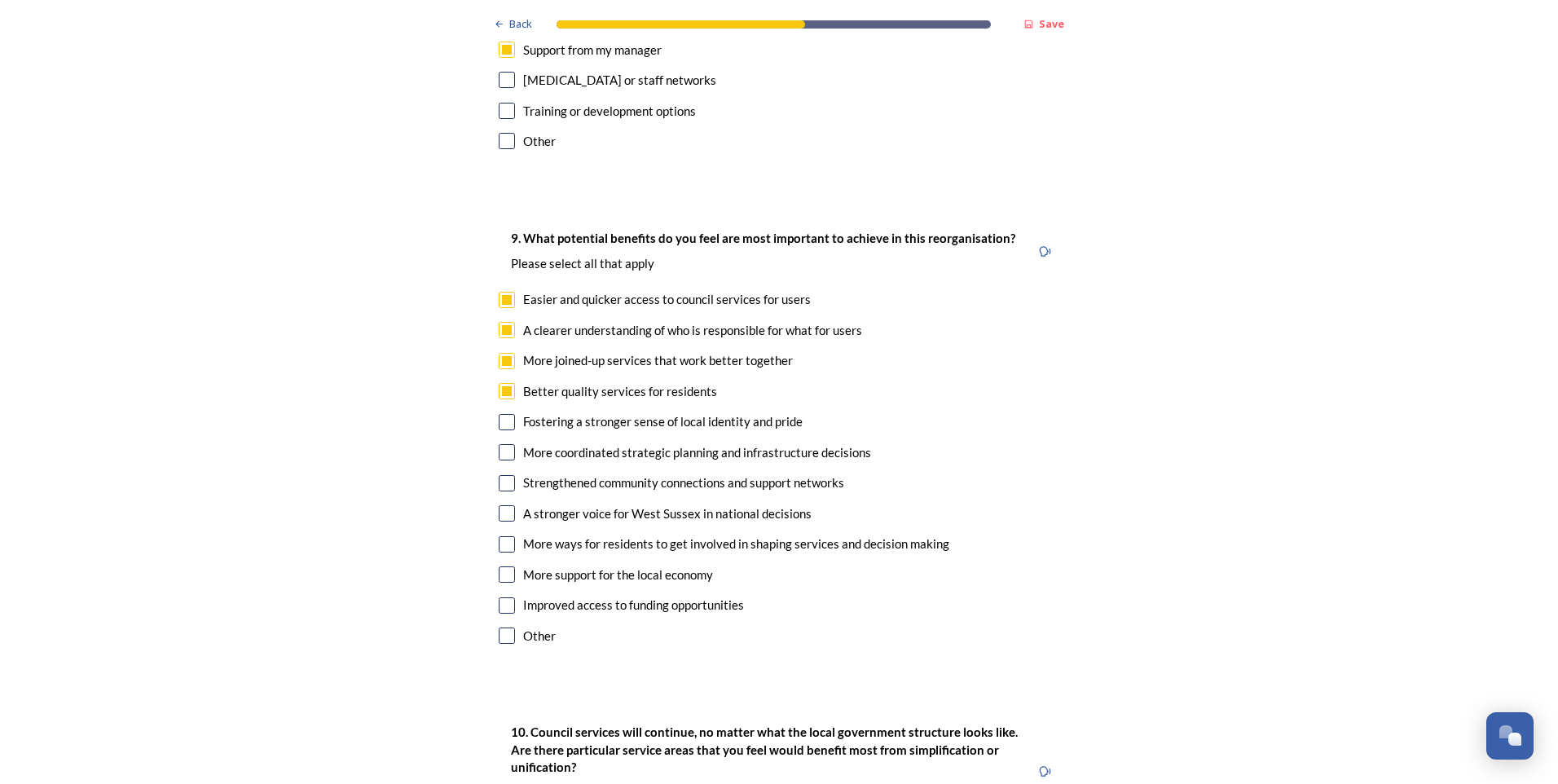
checkbox input "true"
click at [503, 444] on input "checkbox" at bounding box center [507, 452] width 16 height 16
checkbox input "true"
click at [504, 475] on input "checkbox" at bounding box center [507, 483] width 16 height 16
checkbox input "true"
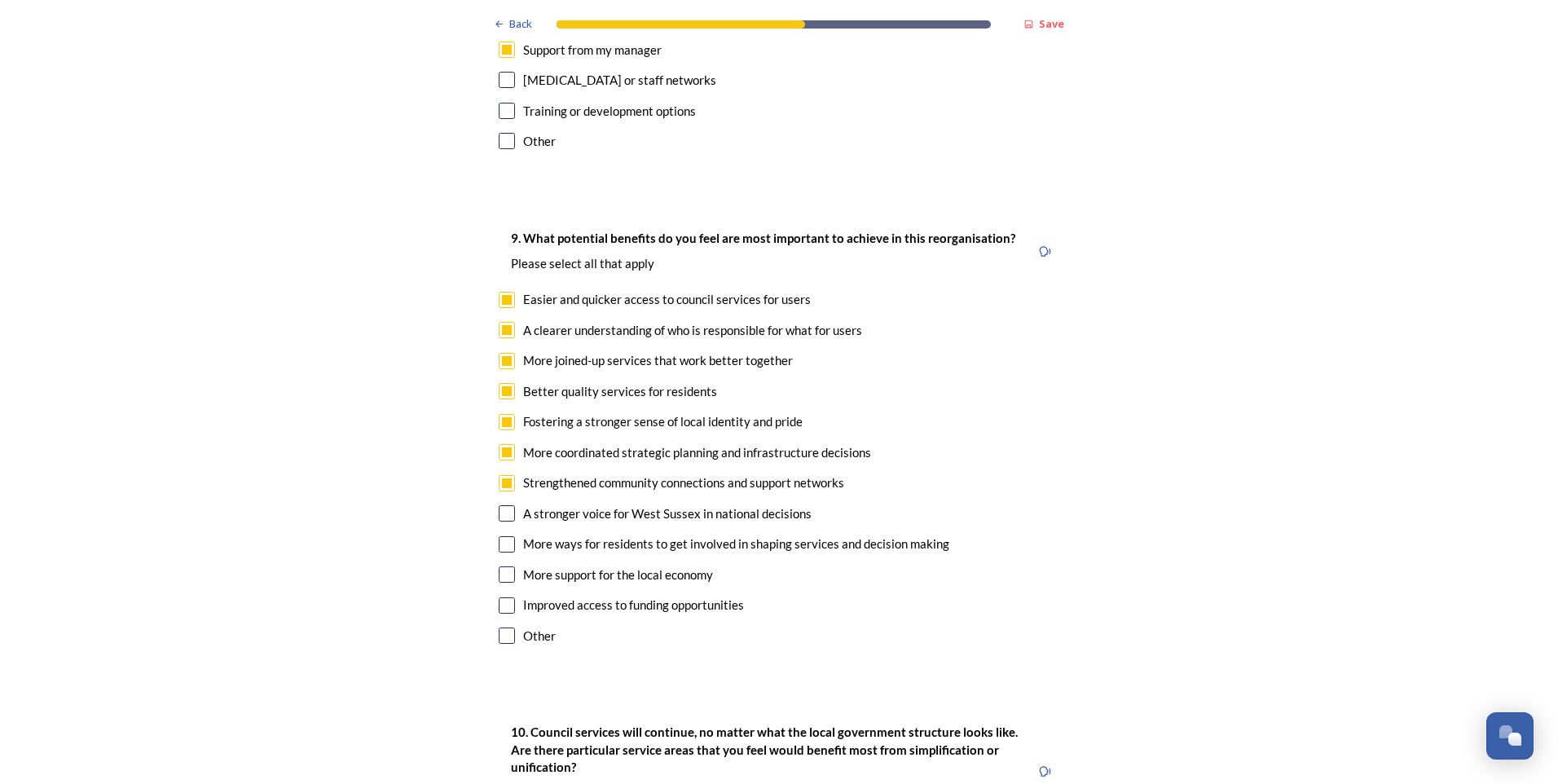
click at [503, 447] on div "9. What potential benefits do you feel are most important to achieve in this re…" at bounding box center [779, 439] width 587 height 454
click at [502, 476] on div "9. What potential benefits do you feel are most important to achieve in this re…" at bounding box center [779, 439] width 587 height 454
click at [503, 505] on input "checkbox" at bounding box center [507, 513] width 16 height 16
checkbox input "true"
click at [496, 483] on div "9. What potential benefits do you feel are most important to achieve in this re…" at bounding box center [779, 439] width 587 height 454
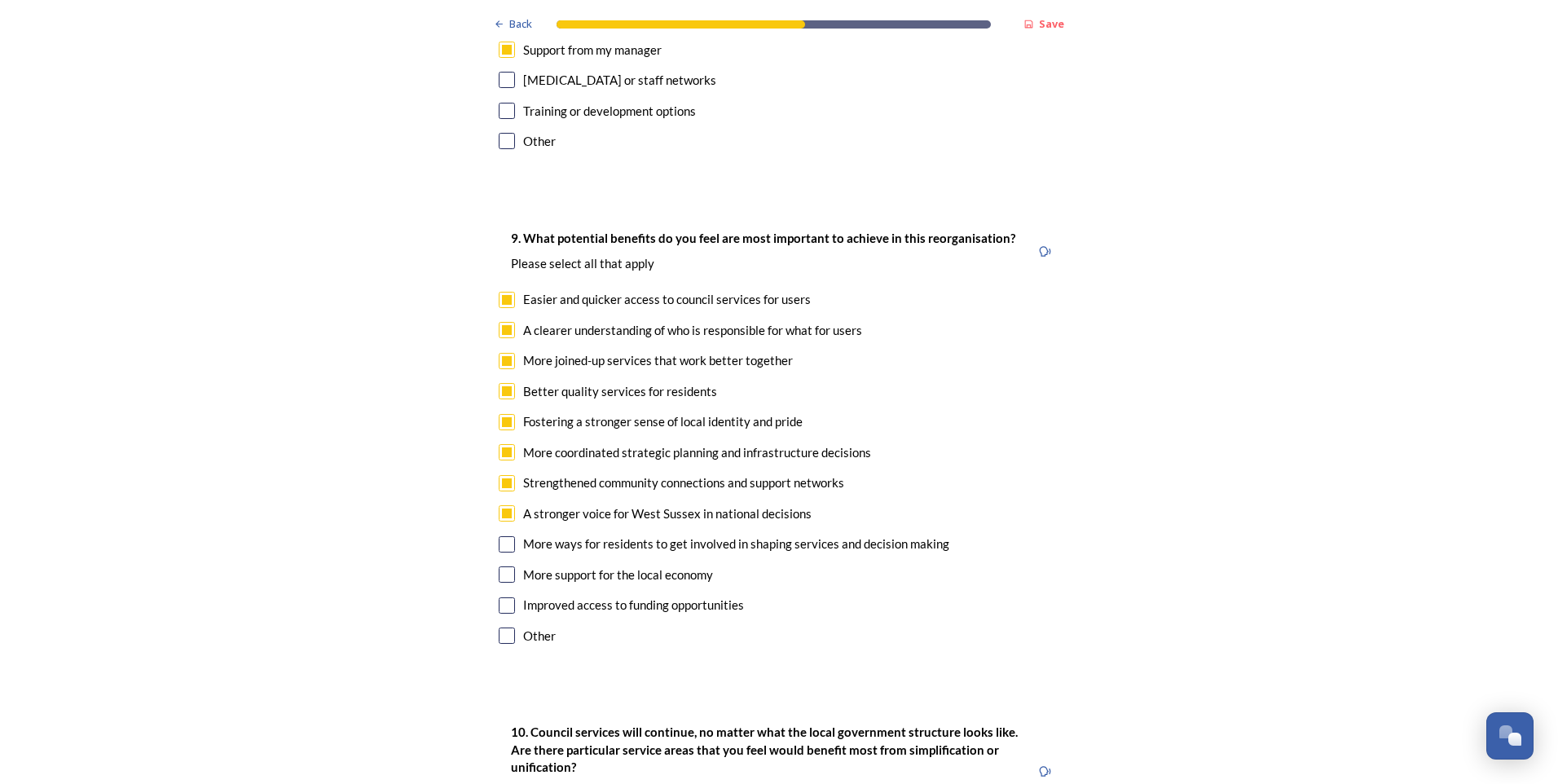
drag, startPoint x: 496, startPoint y: 496, endPoint x: 507, endPoint y: 571, distance: 75.8
click at [499, 536] on input "checkbox" at bounding box center [507, 544] width 16 height 16
checkbox input "true"
click at [498, 536] on div "9. What potential benefits do you feel are most important to achieve in this re…" at bounding box center [779, 439] width 587 height 454
click at [502, 566] on input "checkbox" at bounding box center [507, 574] width 16 height 16
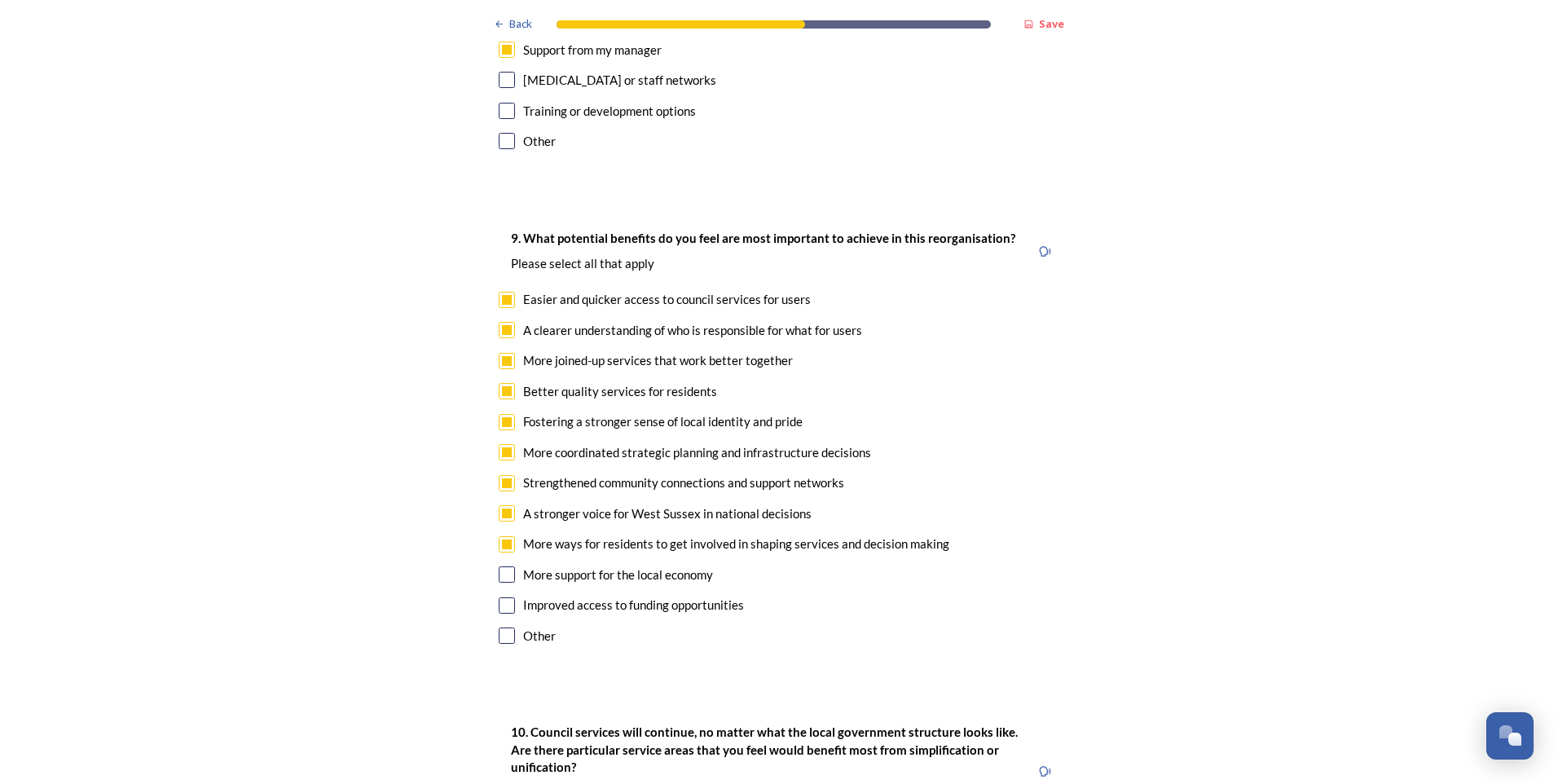
checkbox input "true"
click at [510, 596] on div "Improved access to funding opportunities" at bounding box center [779, 605] width 561 height 19
checkbox input "true"
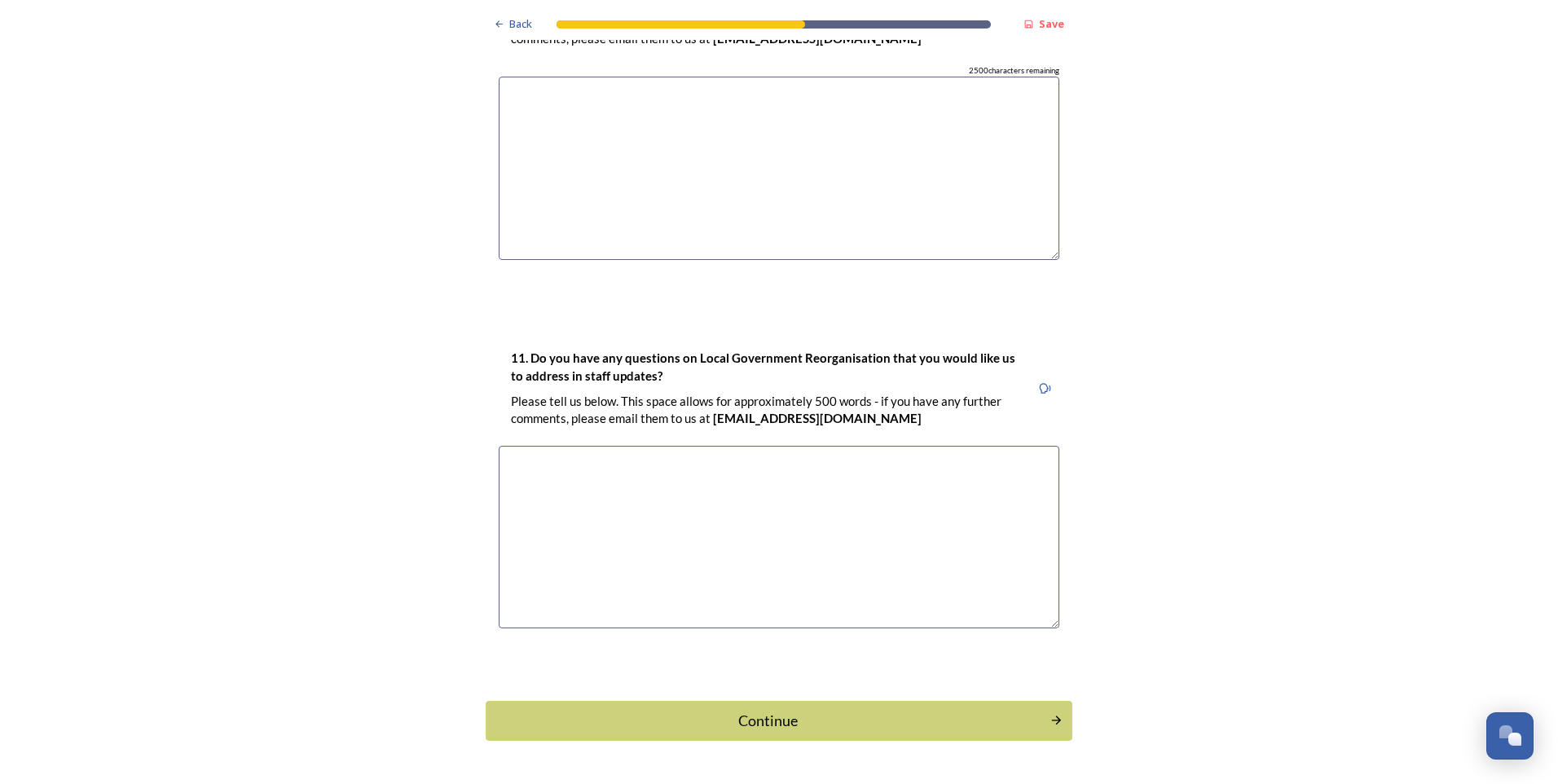
scroll to position [4467, 0]
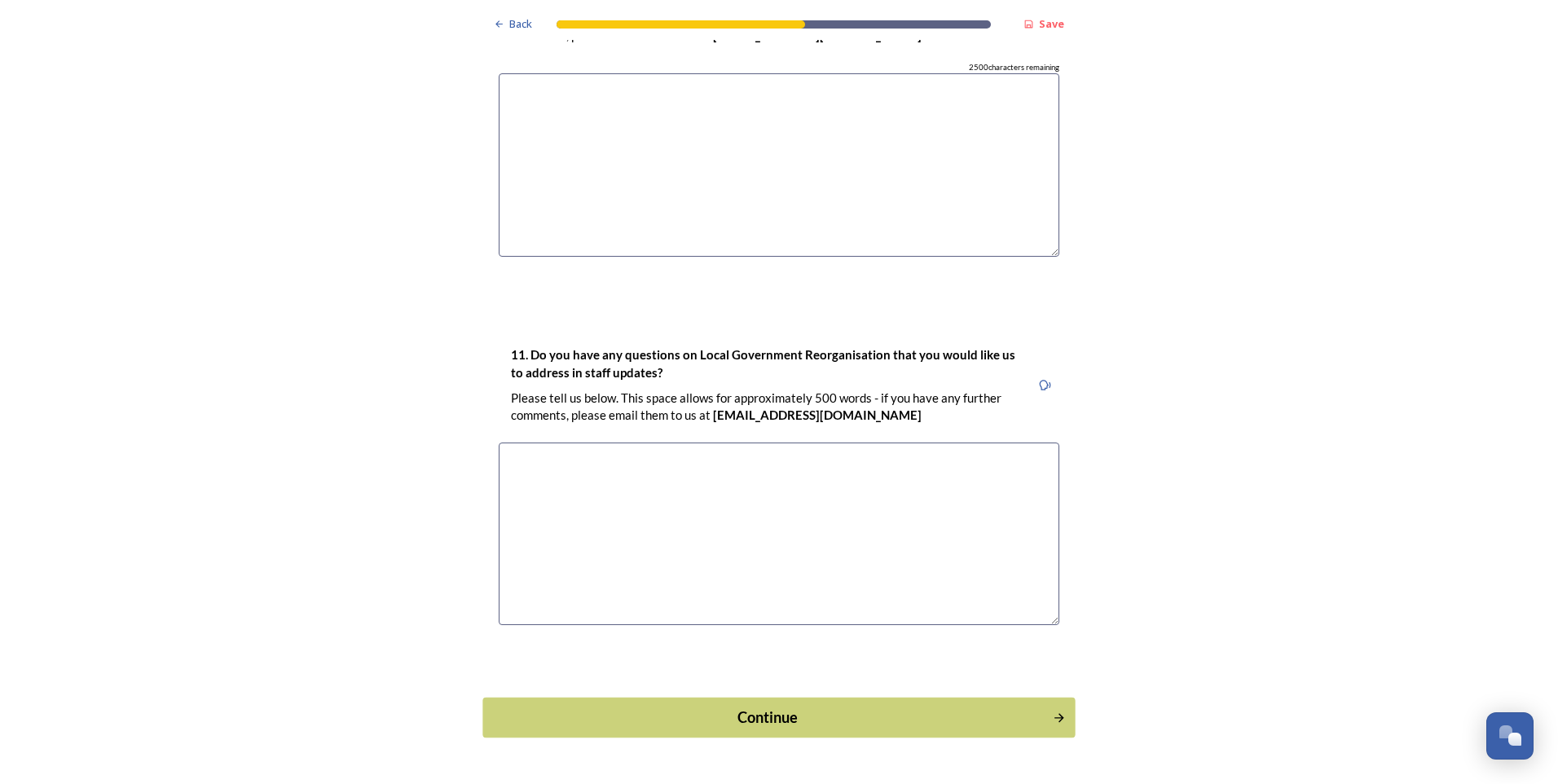
click at [748, 706] on div "Continue" at bounding box center [768, 717] width 552 height 22
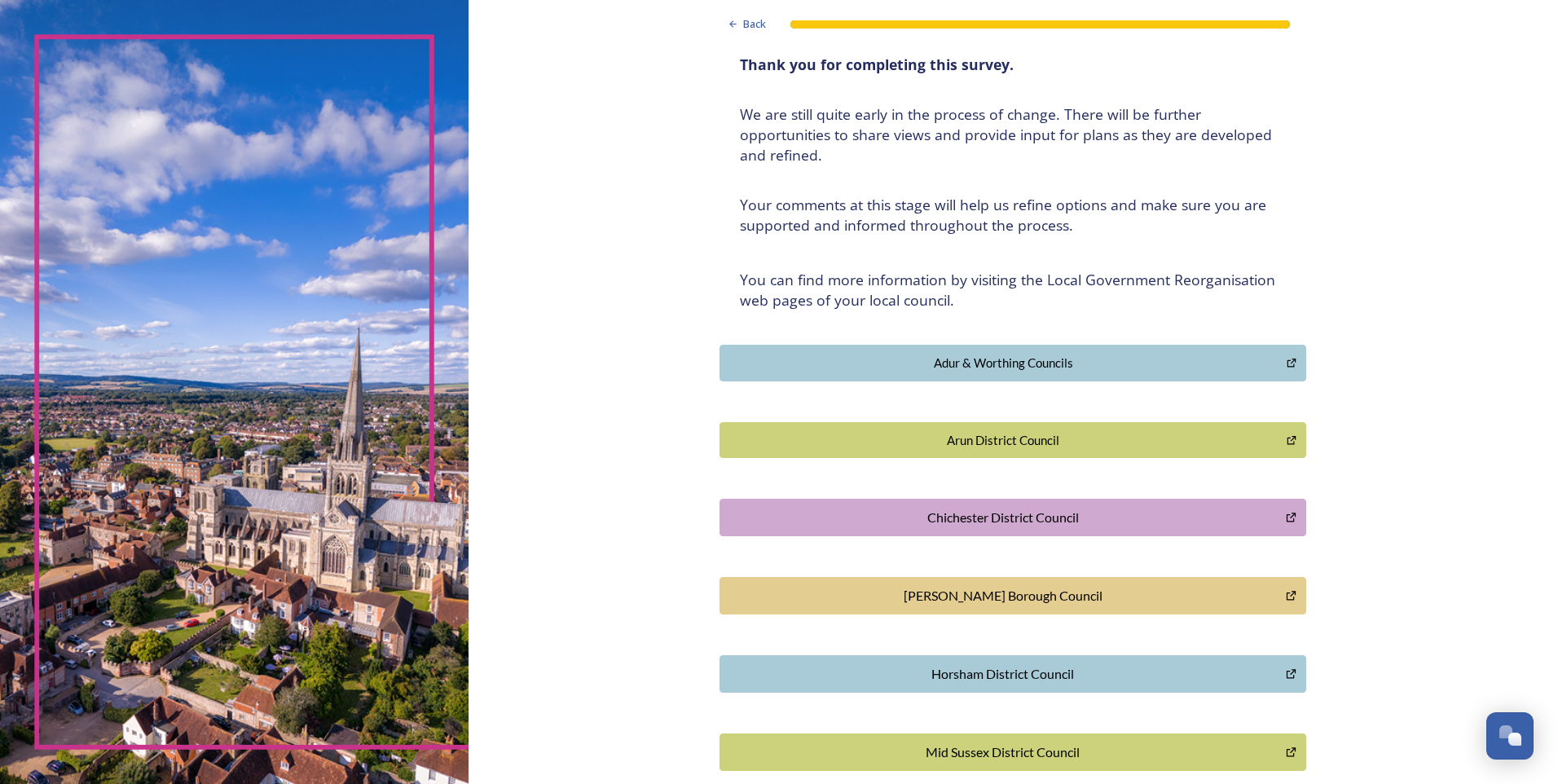
scroll to position [0, 0]
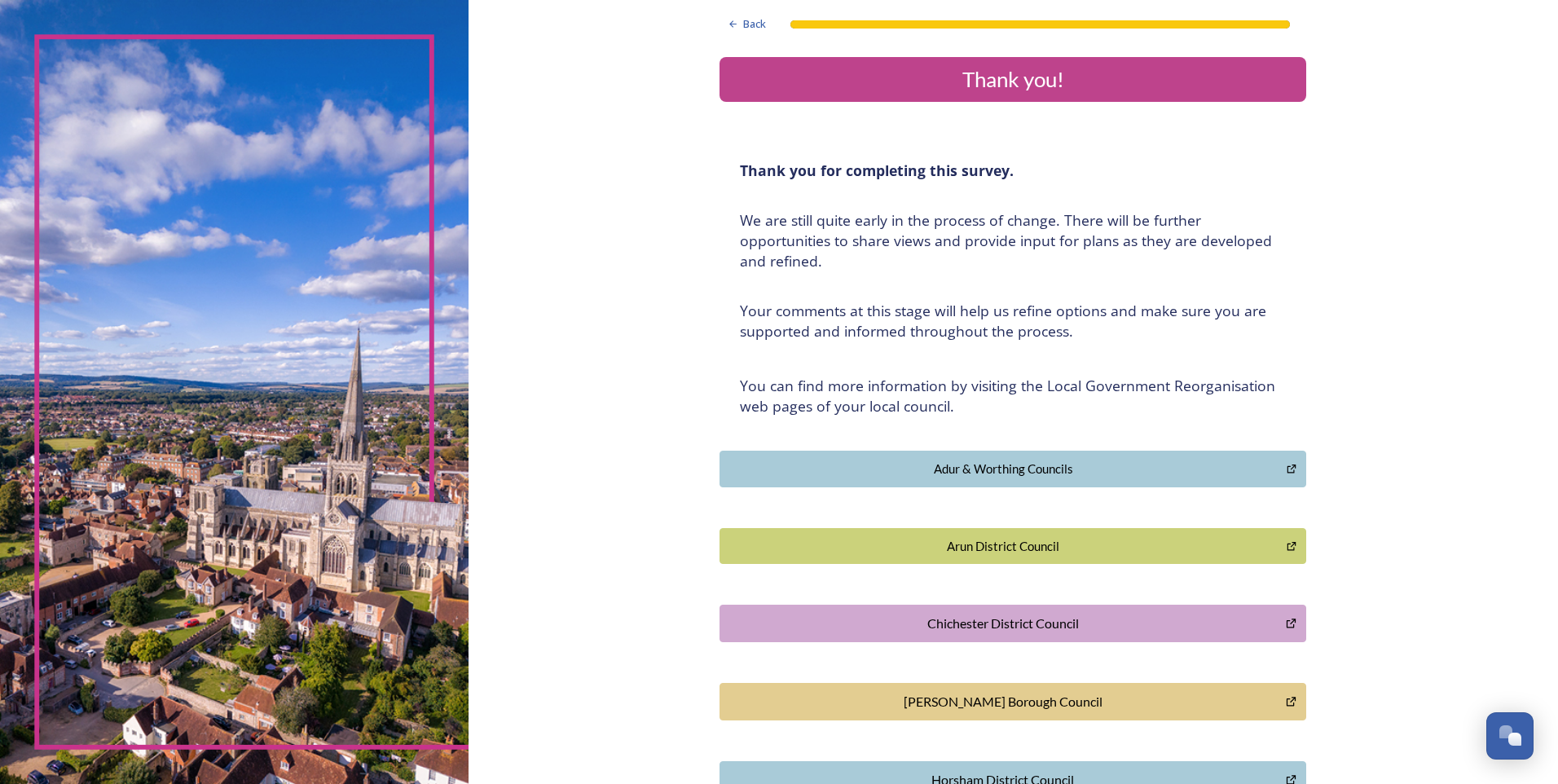
click at [1108, 76] on div "Thank you!" at bounding box center [1012, 79] width 573 height 31
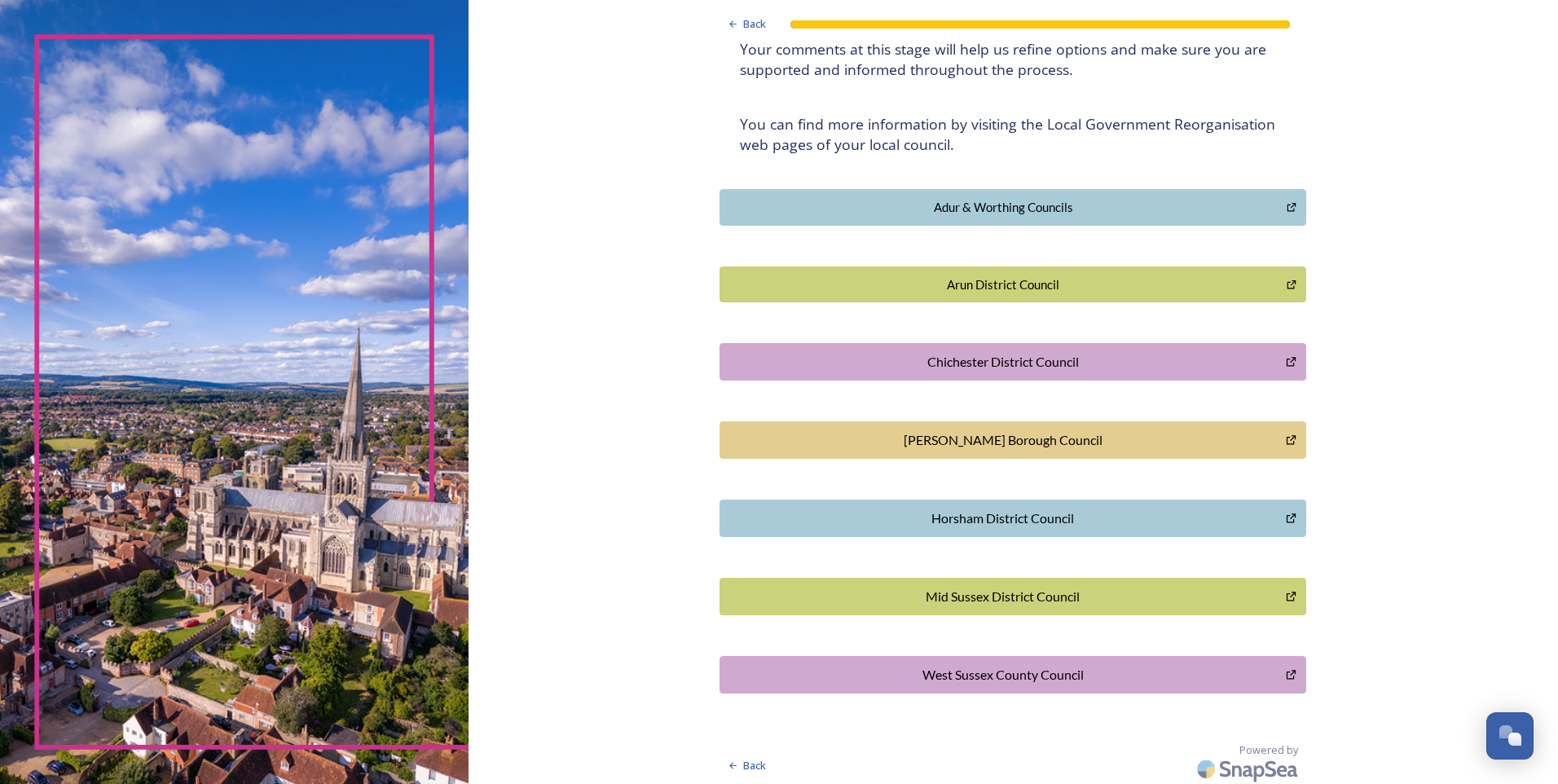
scroll to position [266, 0]
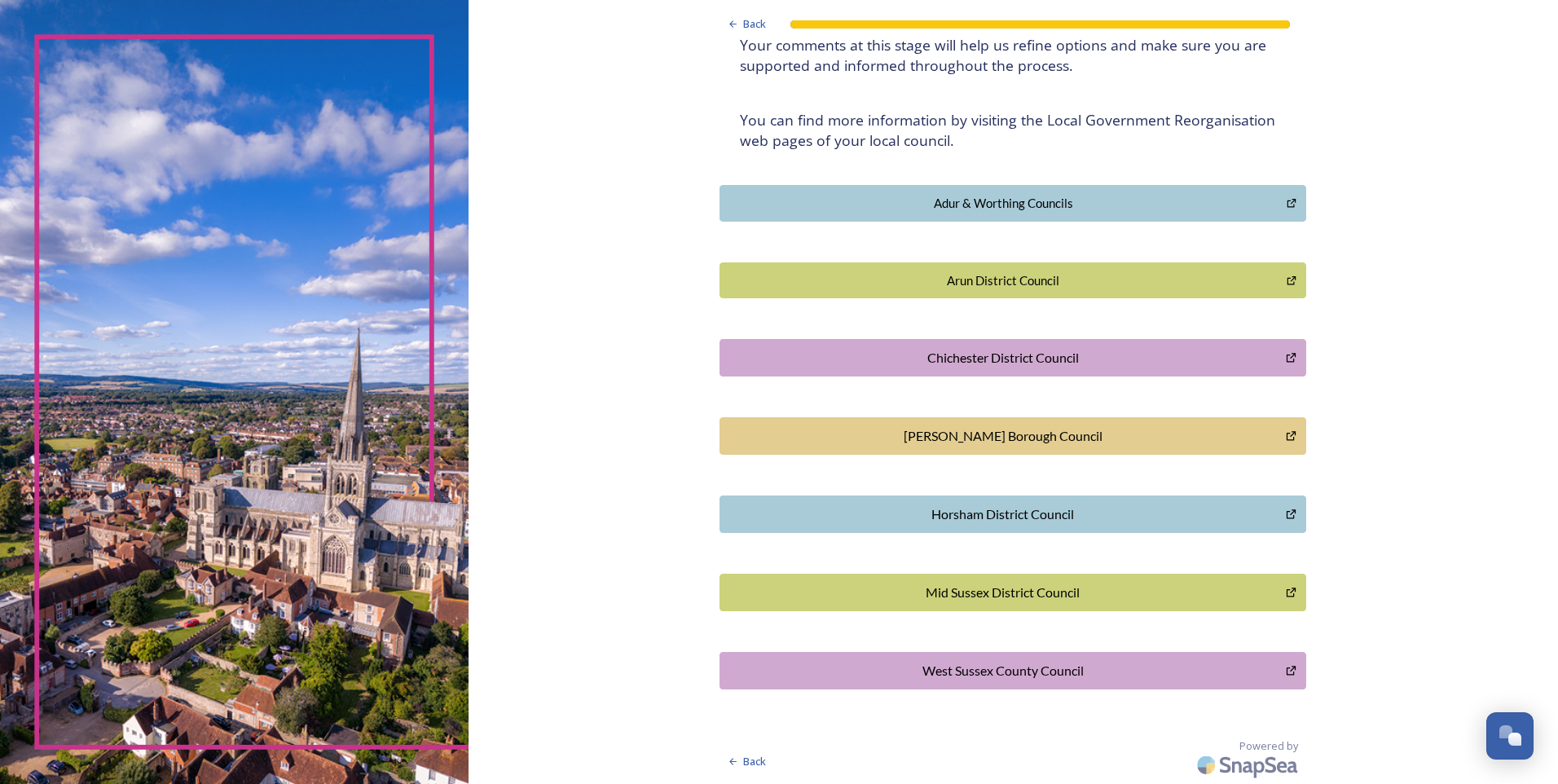
click at [1202, 669] on div "West Sussex County Council" at bounding box center [1002, 671] width 548 height 20
